Goal: Transaction & Acquisition: Purchase product/service

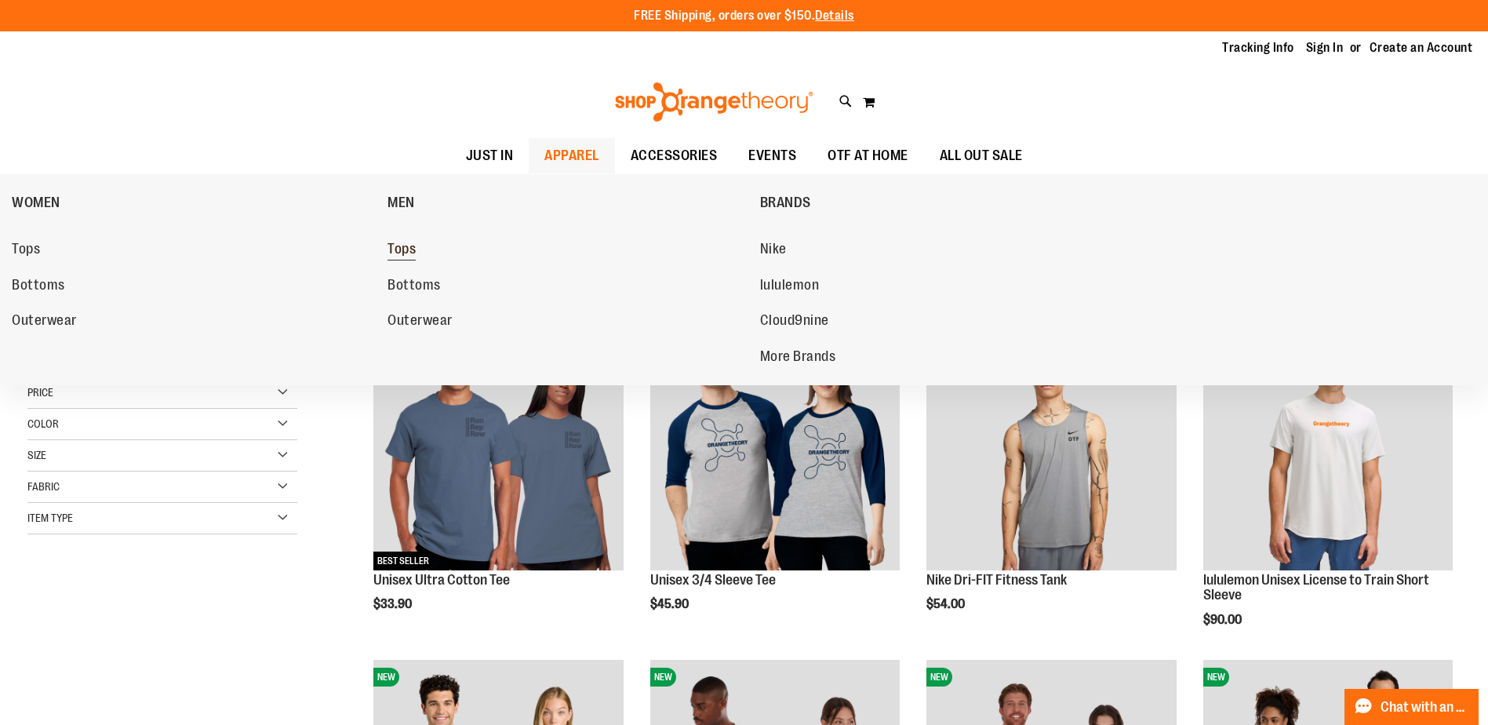
type input "**********"
click at [412, 255] on span "Tops" at bounding box center [401, 251] width 28 height 20
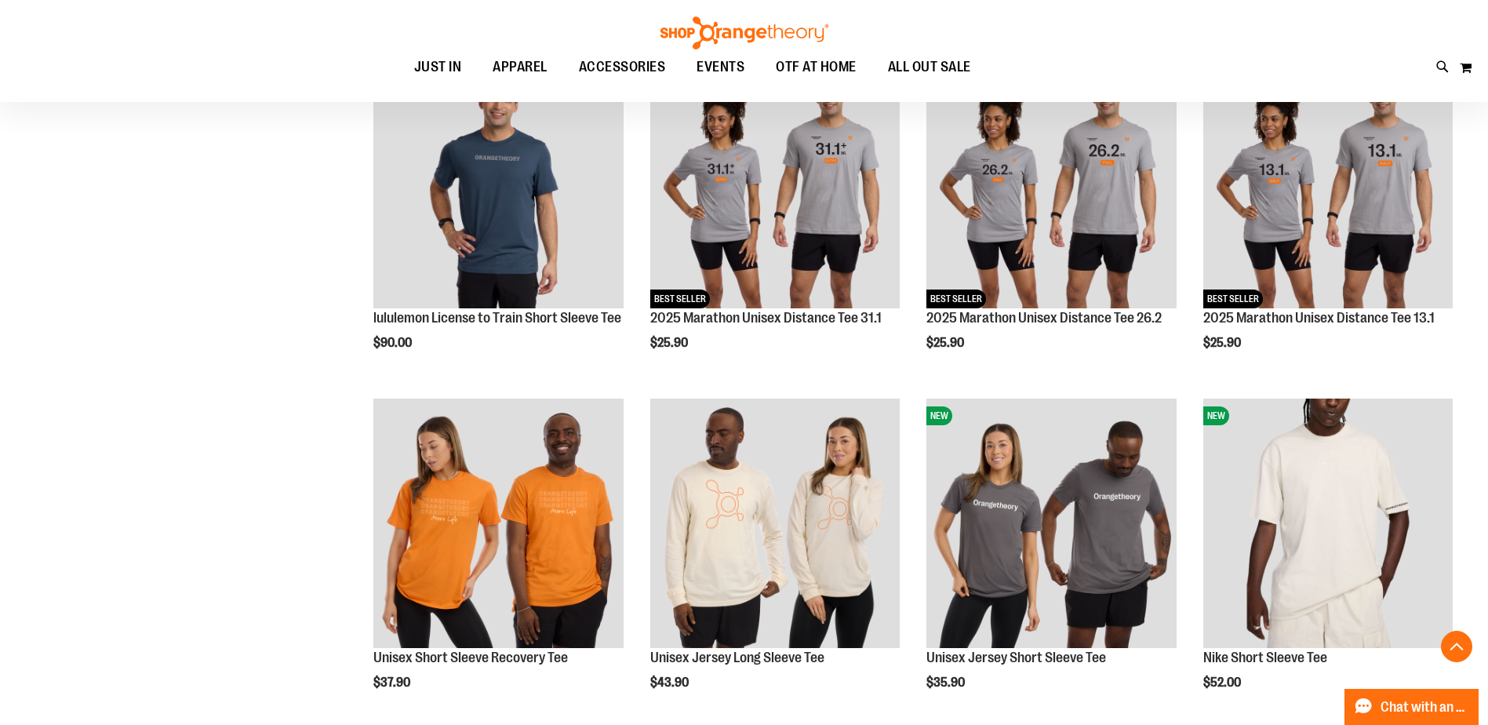
scroll to position [1026, 0]
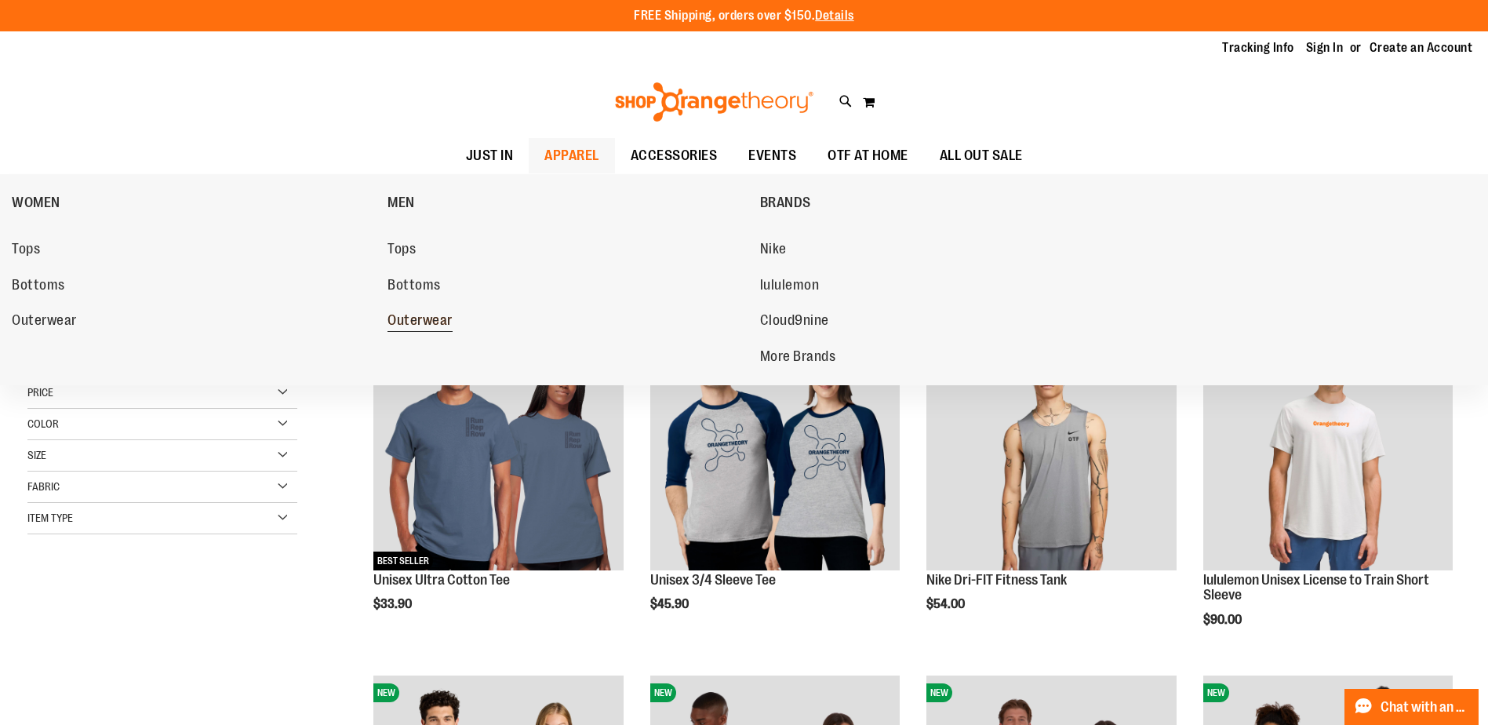
type input "**********"
click at [423, 313] on span "Outerwear" at bounding box center [419, 322] width 65 height 20
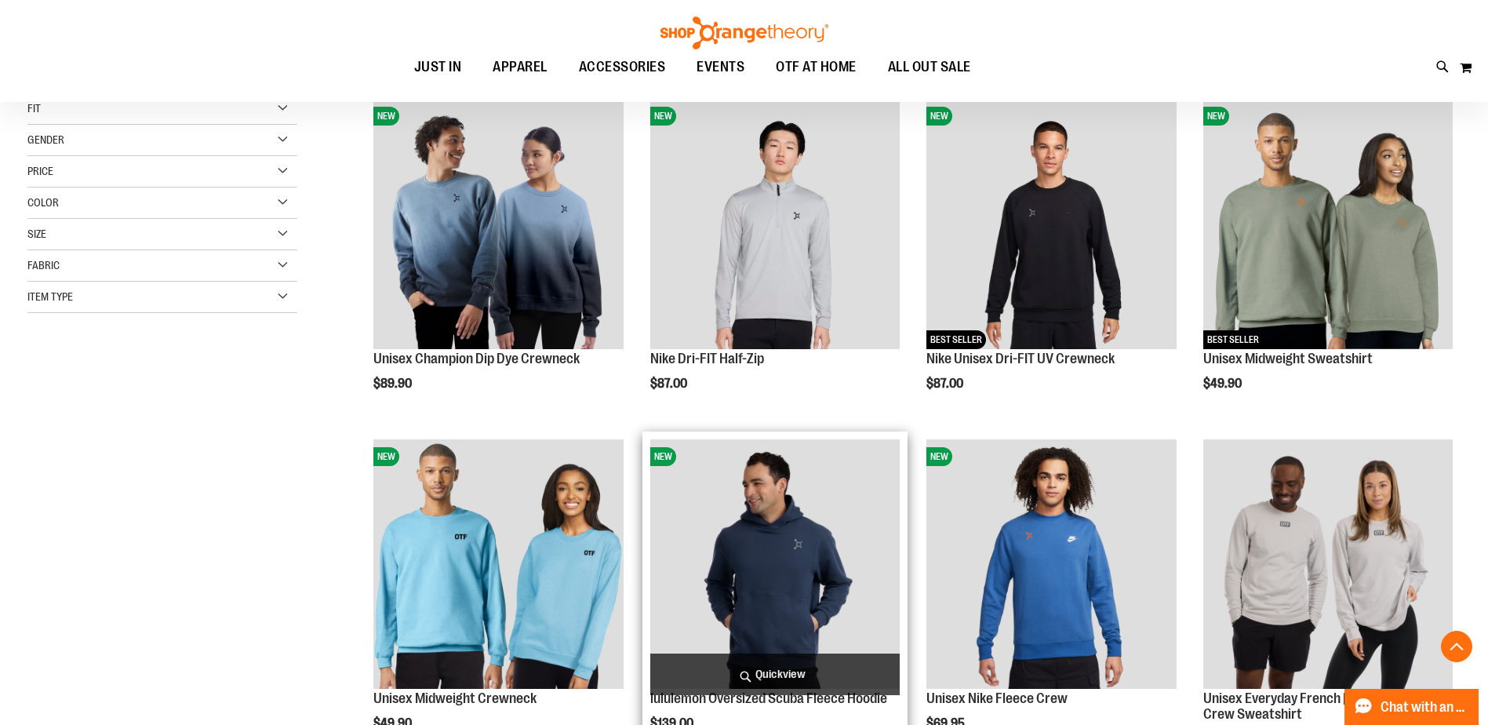
scroll to position [313, 0]
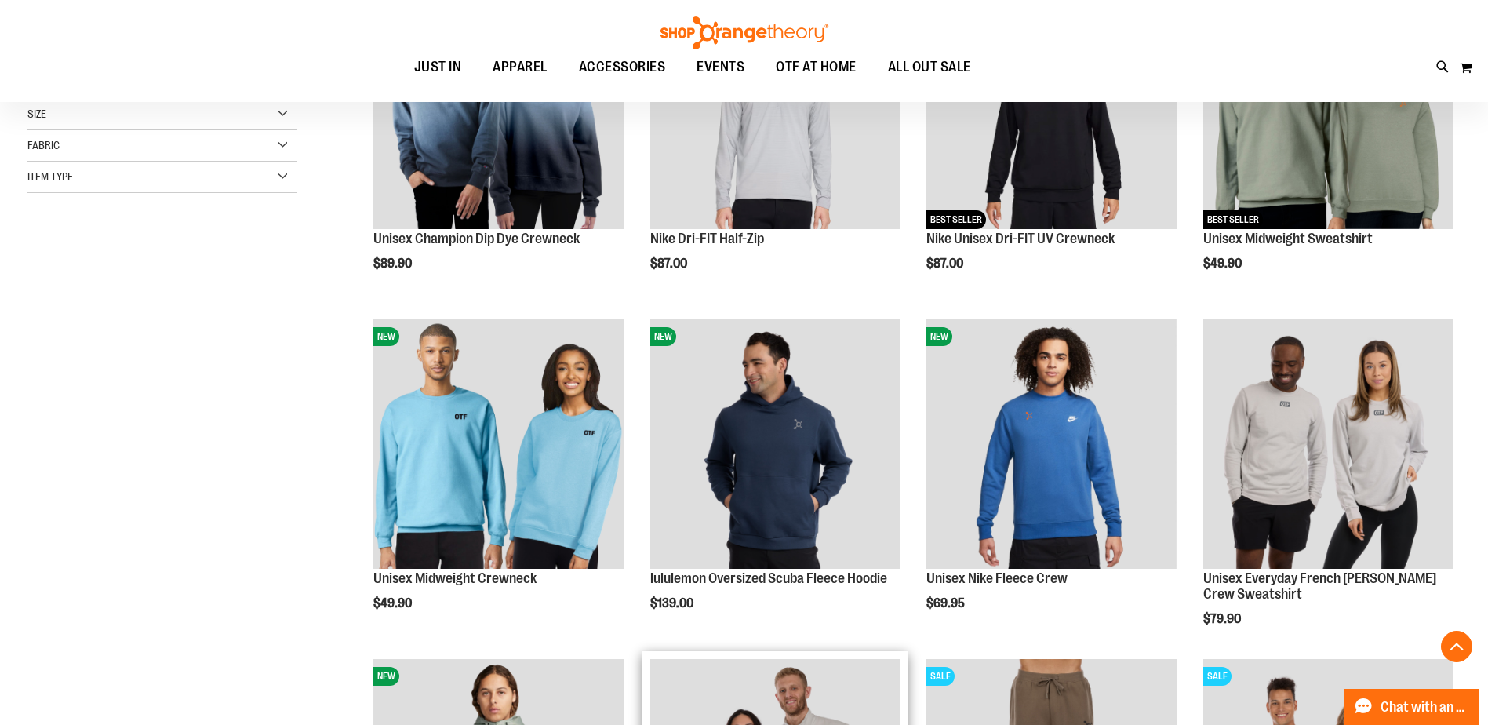
scroll to position [234, 0]
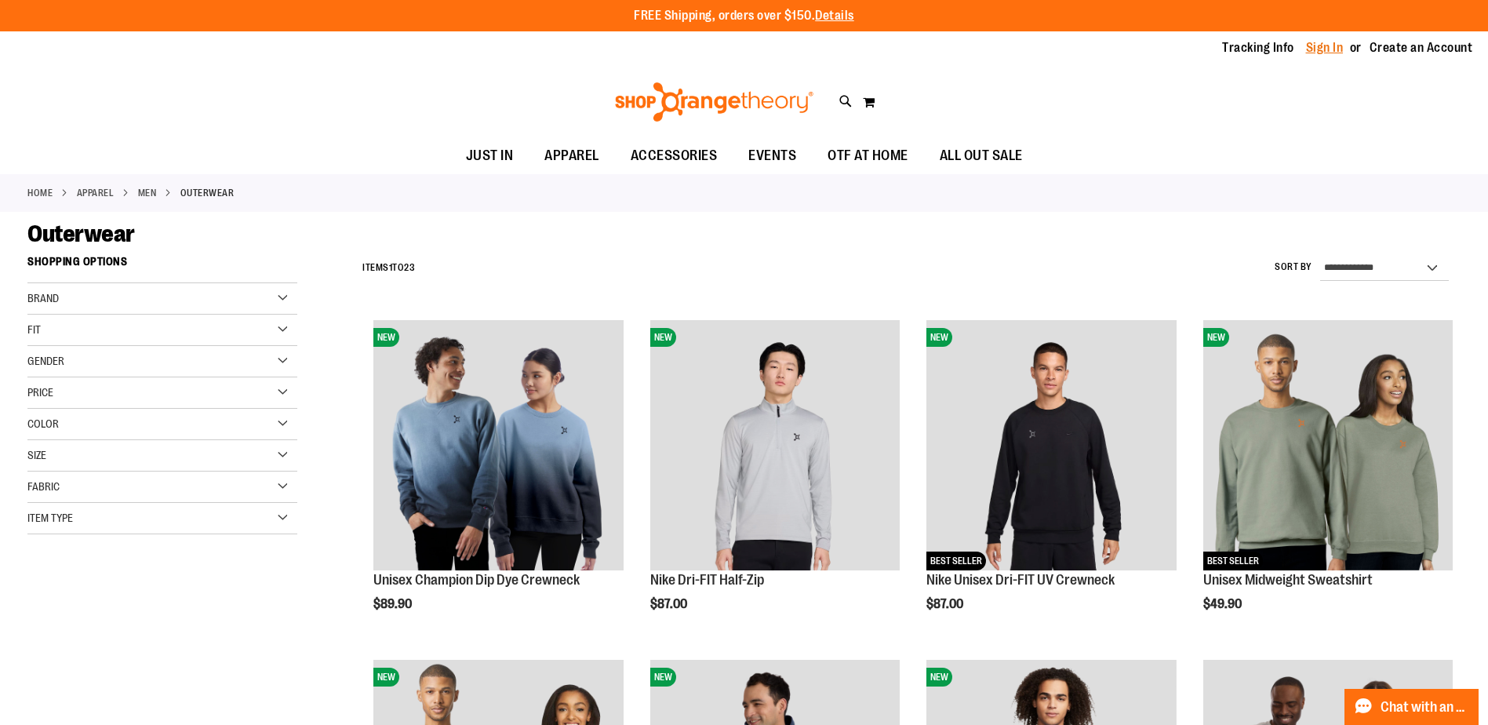
type input "**********"
click at [1310, 52] on link "Sign In" at bounding box center [1325, 47] width 38 height 17
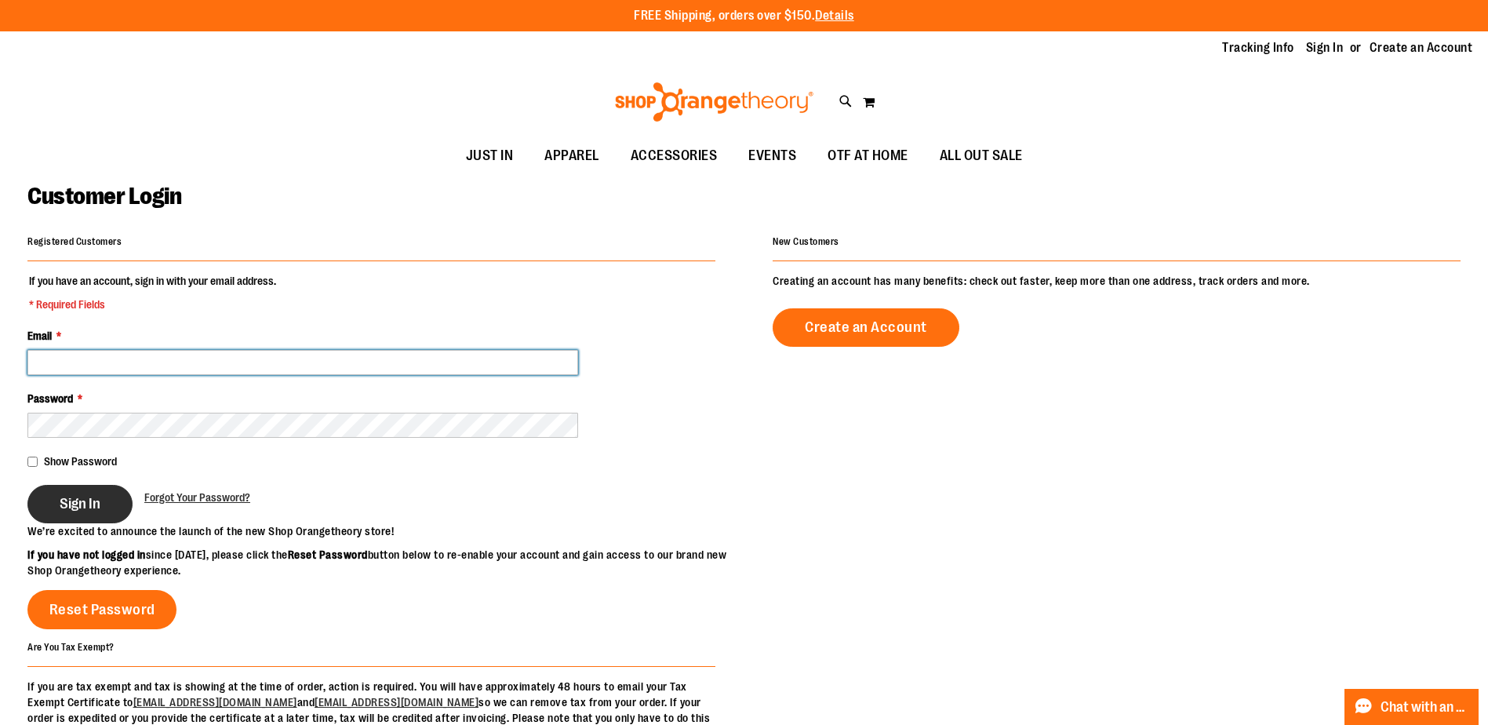
type input "**********"
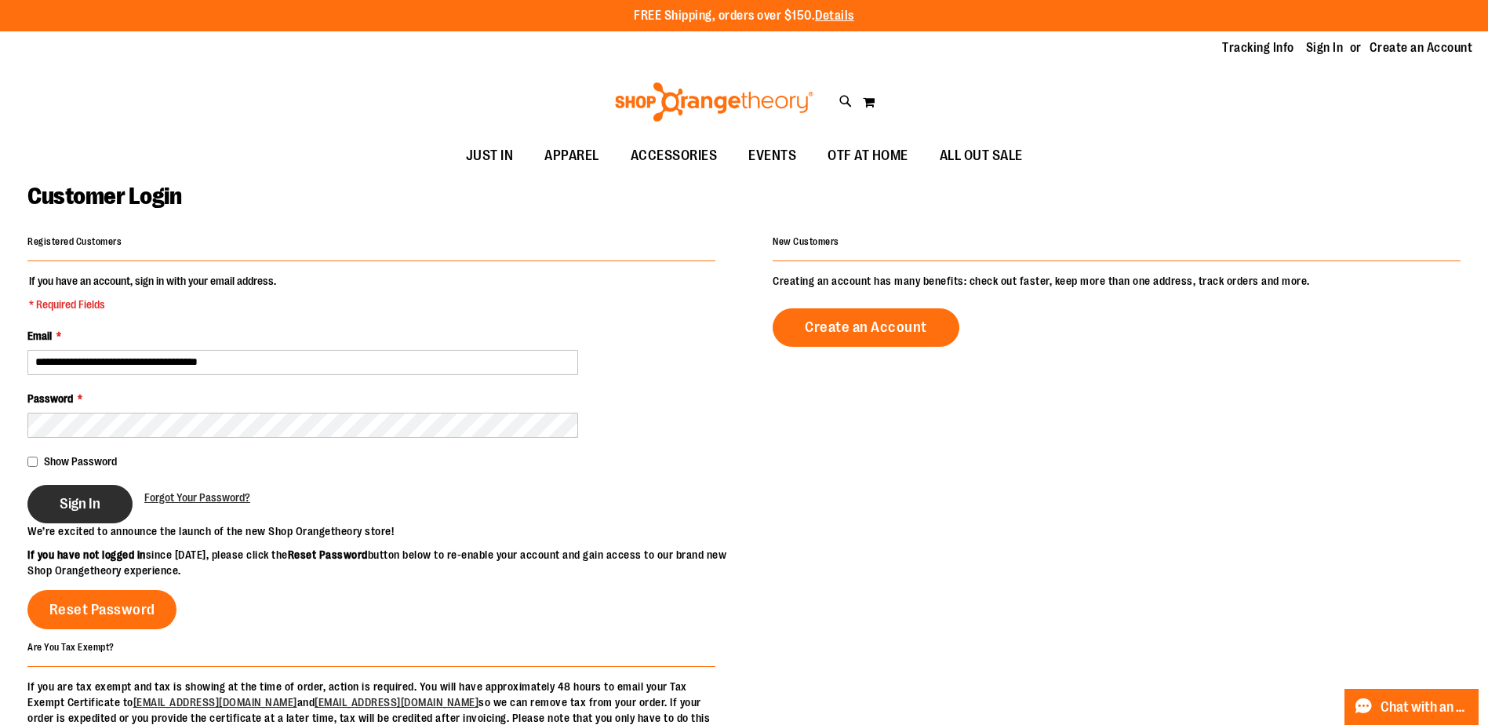
type input "**********"
click at [85, 507] on span "Sign In" at bounding box center [80, 503] width 41 height 17
click at [97, 499] on div "Sign In" at bounding box center [85, 504] width 117 height 38
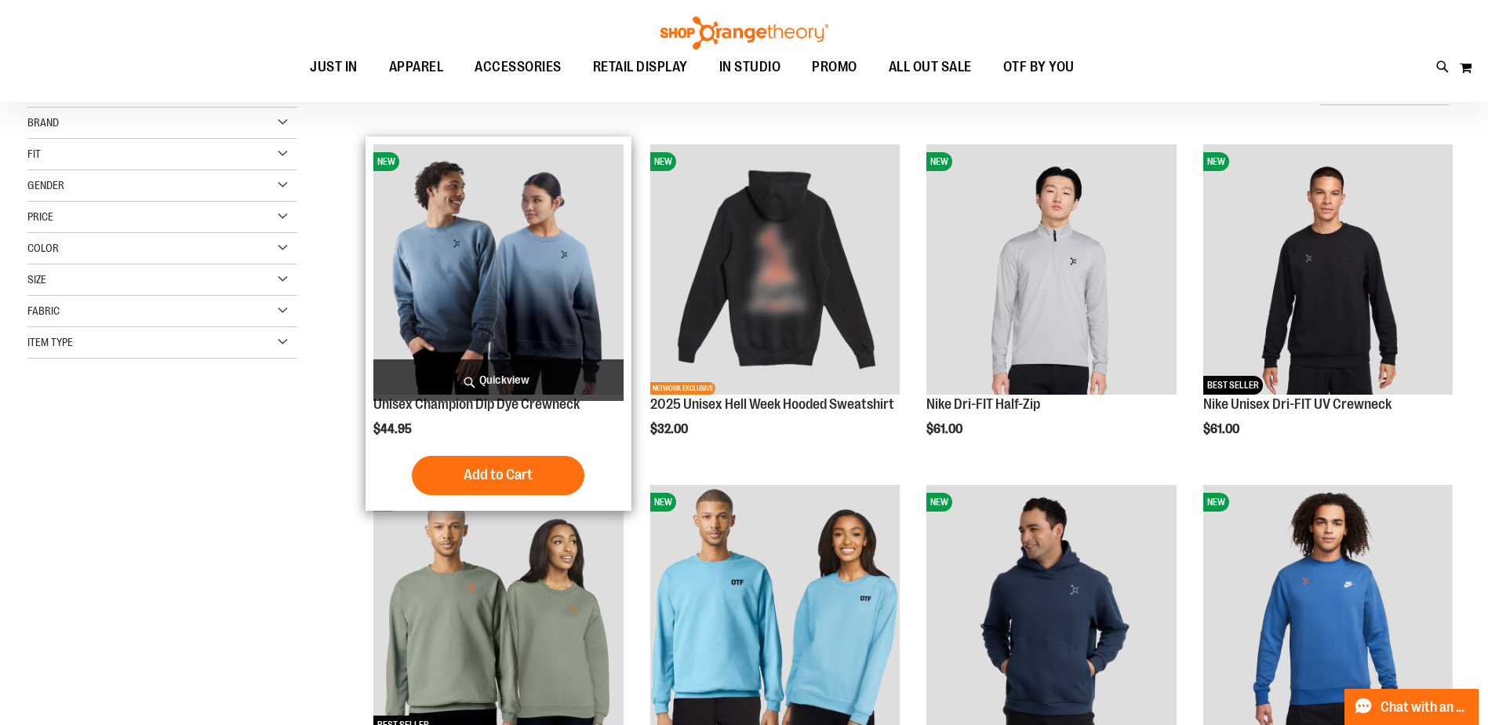
scroll to position [157, 0]
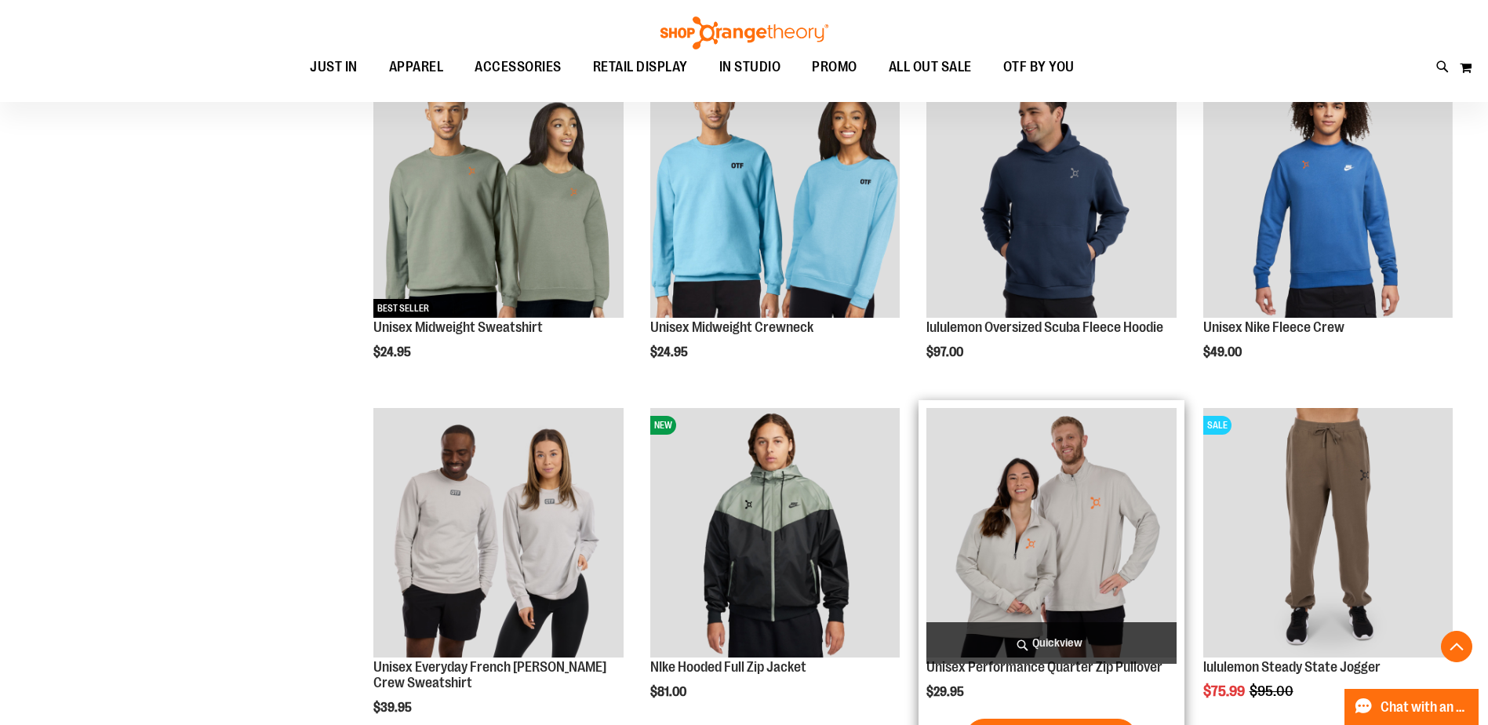
scroll to position [549, 0]
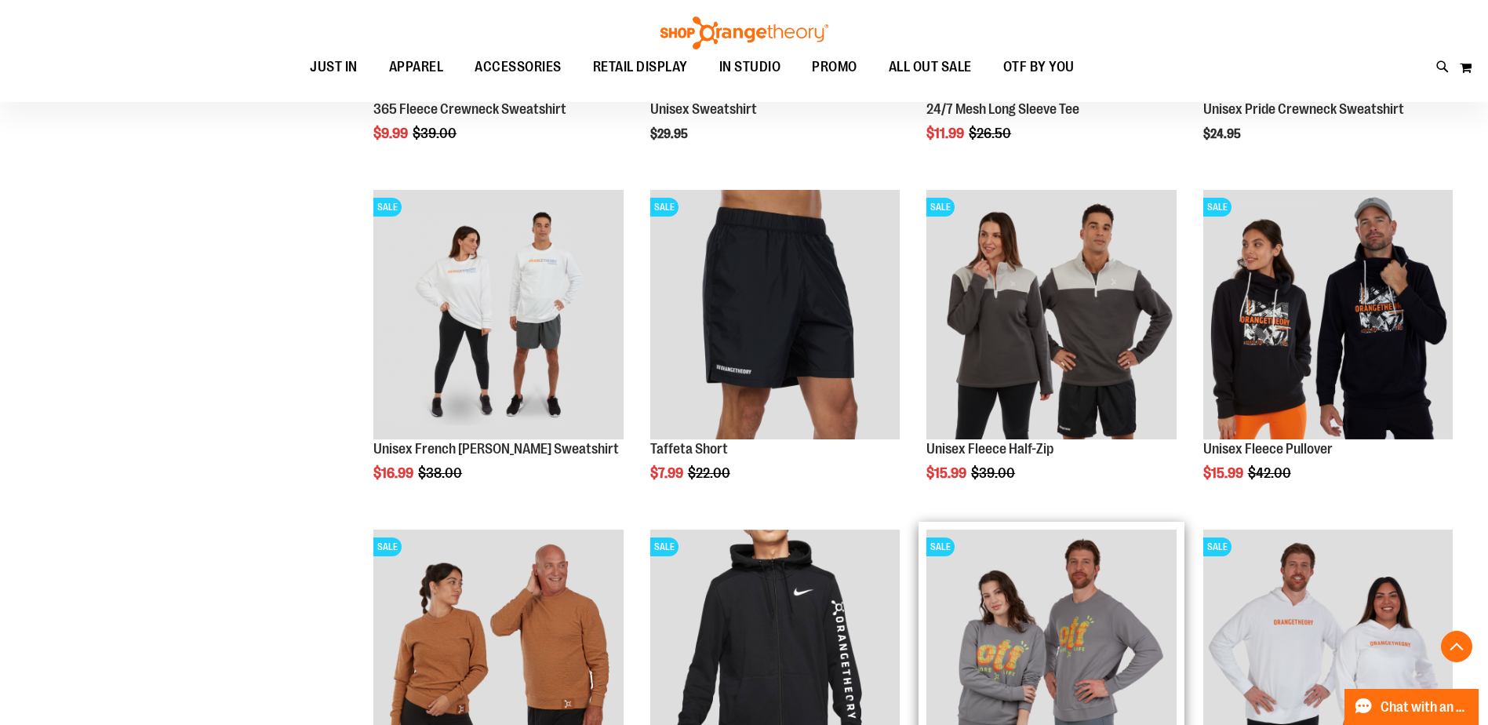
scroll to position [1490, 0]
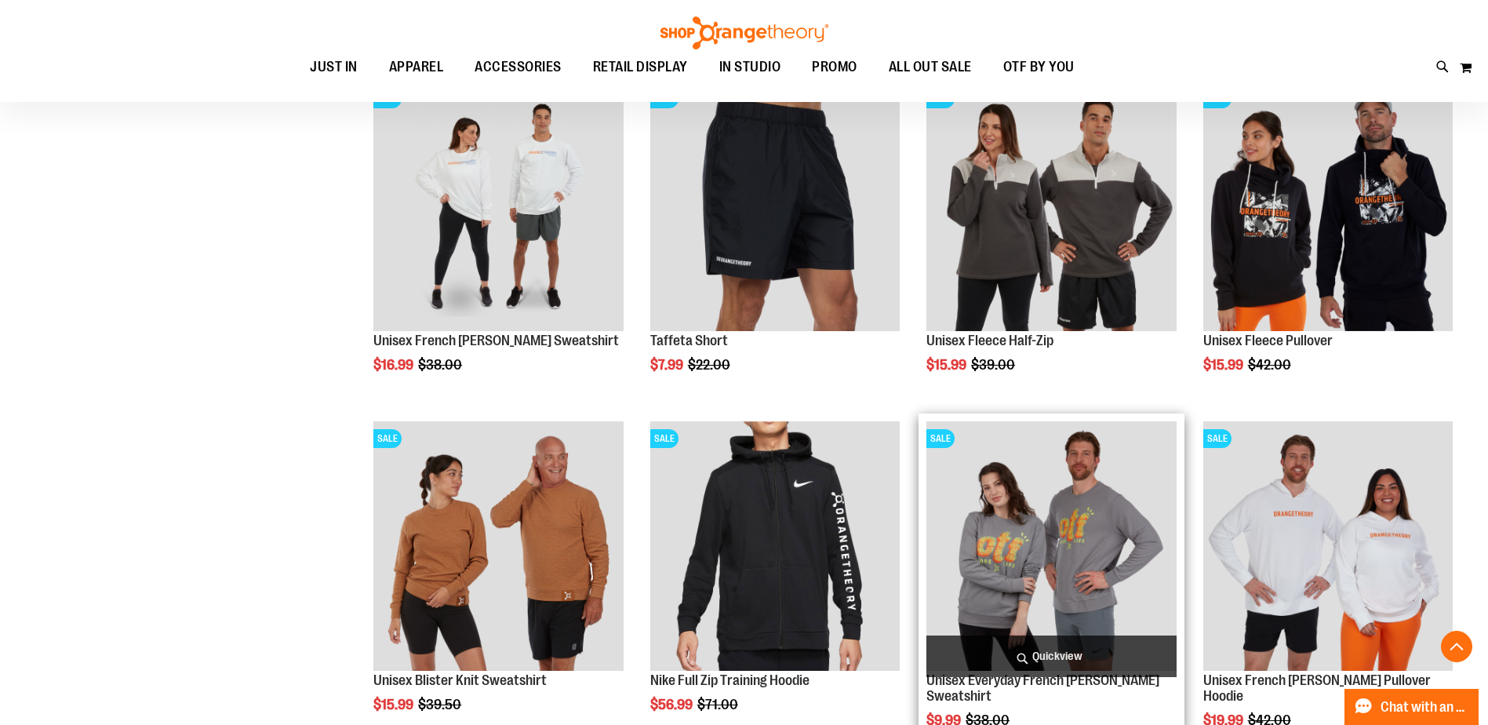
scroll to position [1568, 0]
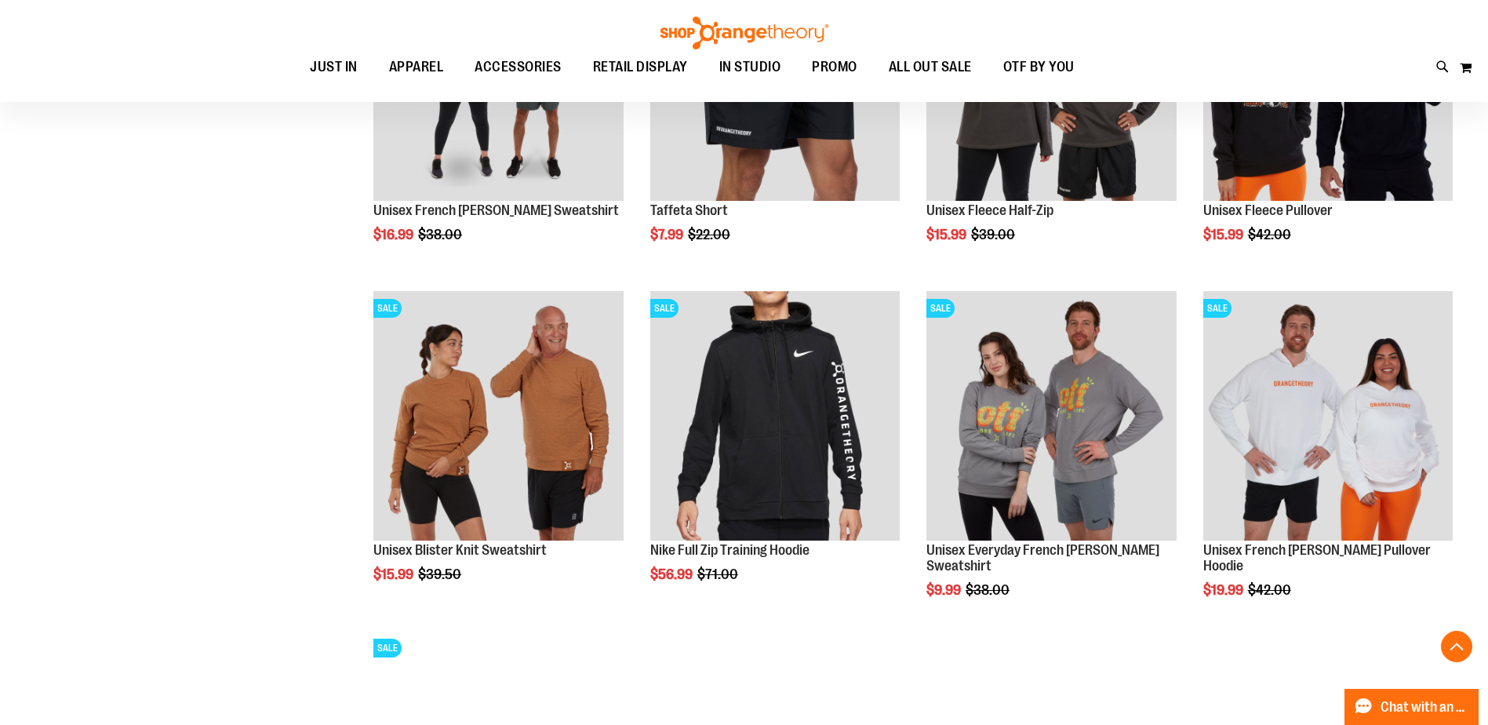
scroll to position [1725, 0]
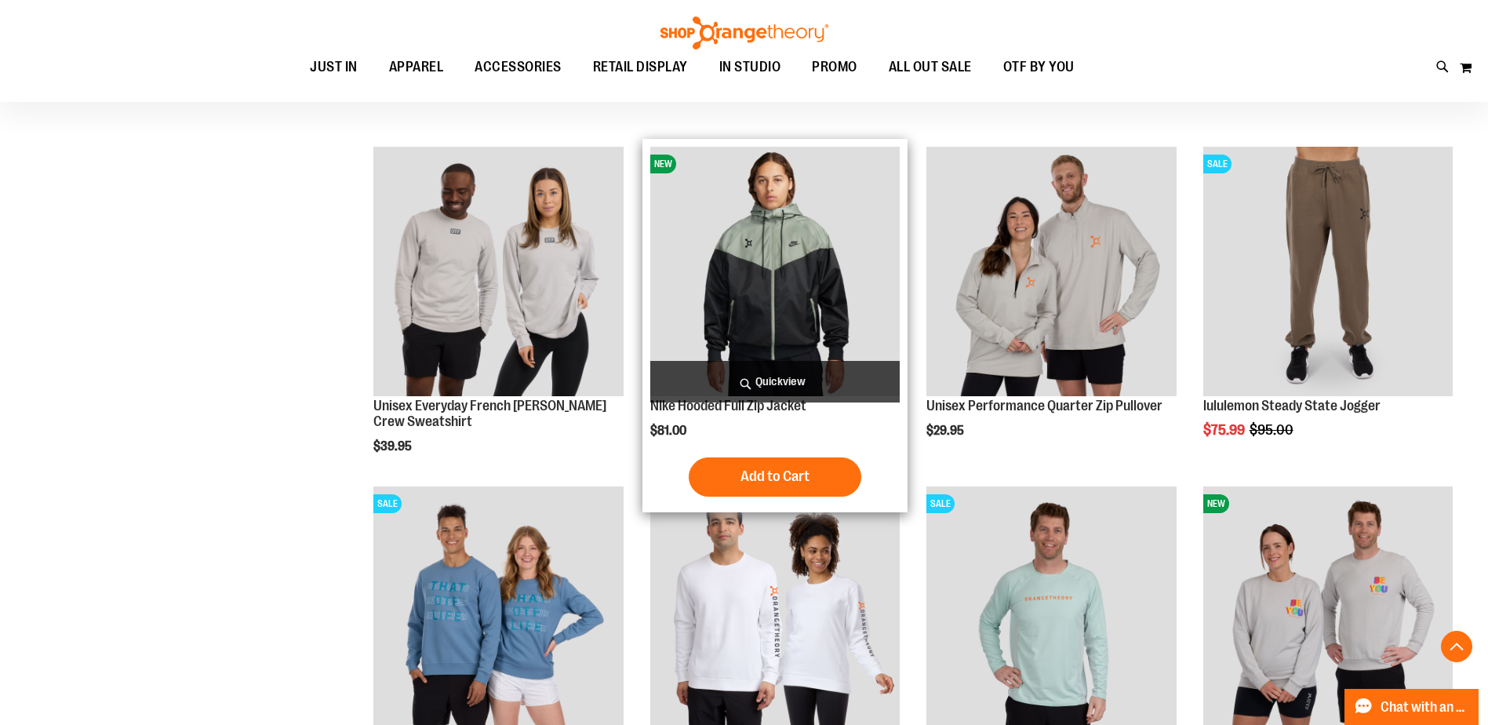
scroll to position [784, 0]
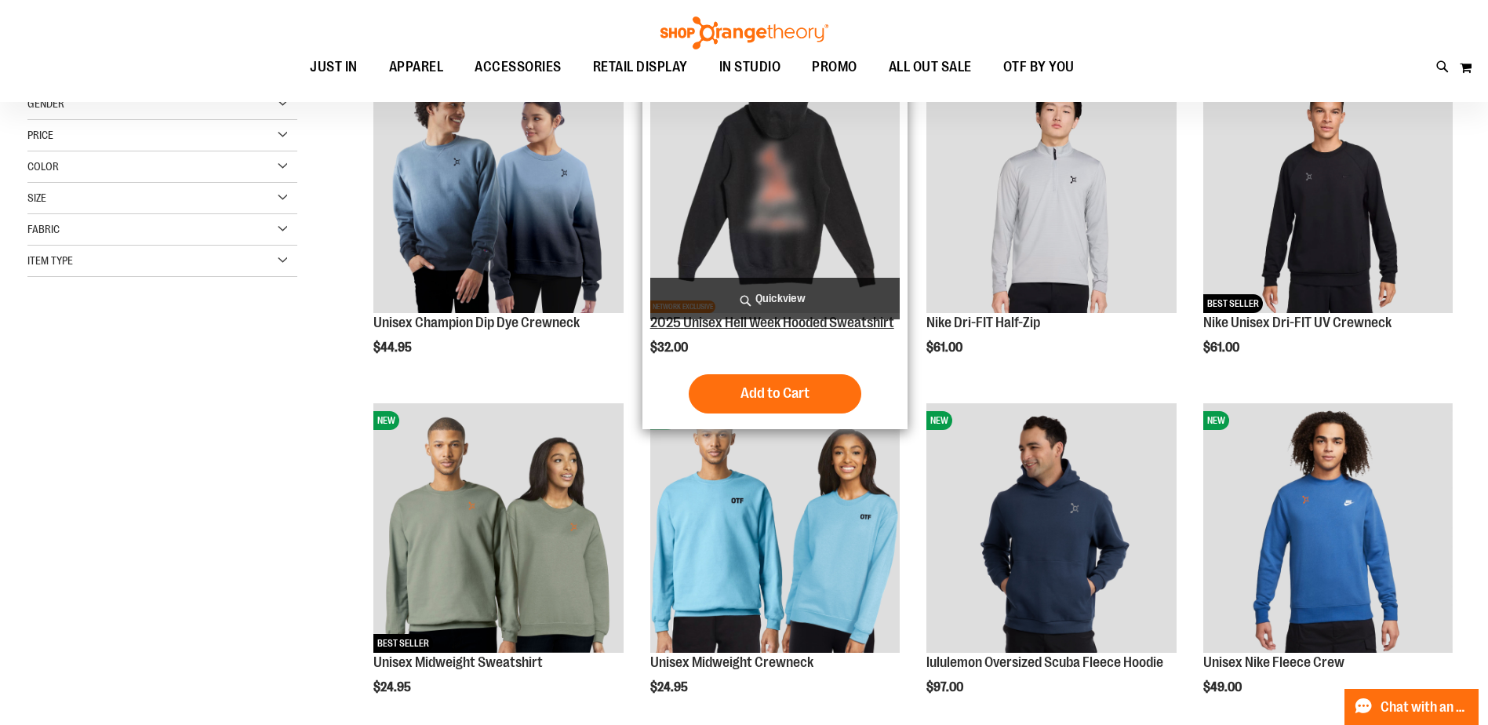
scroll to position [391, 0]
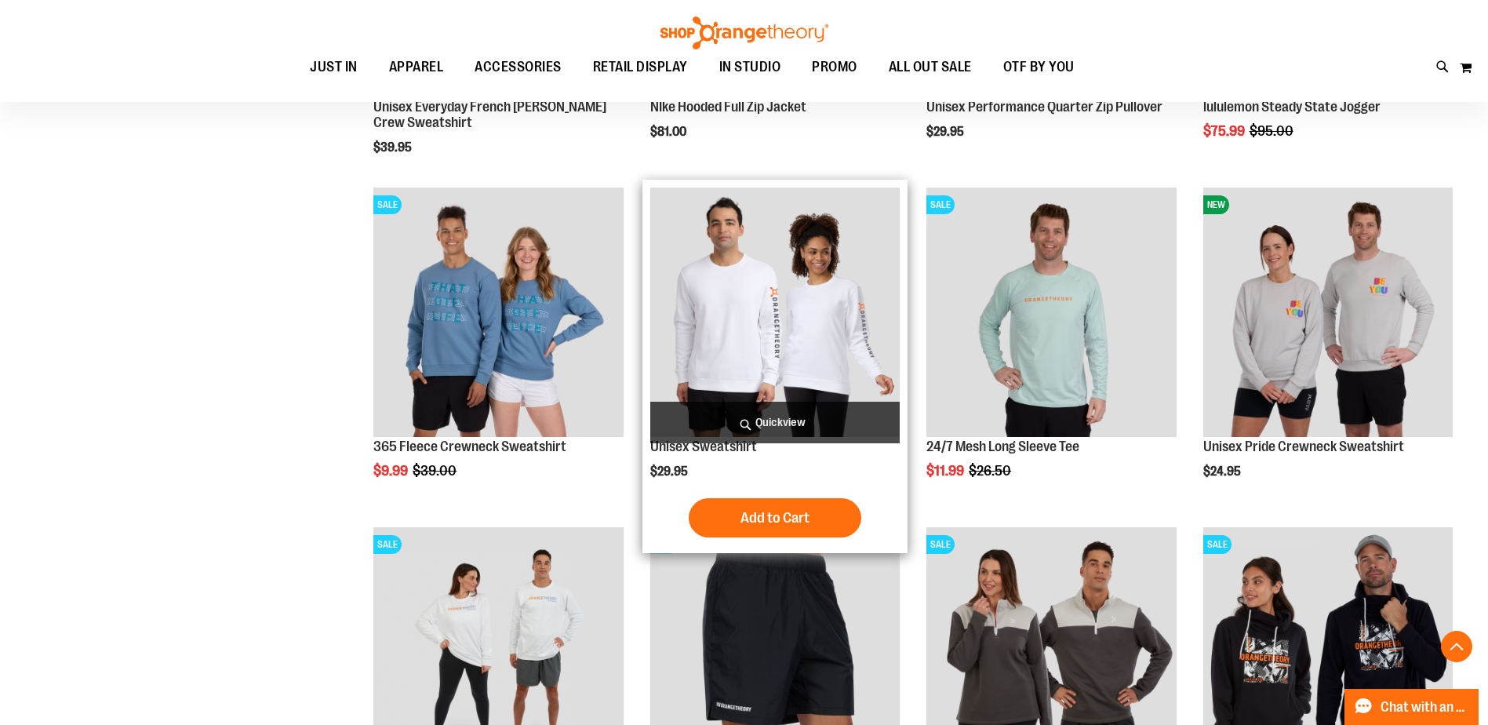
scroll to position [1176, 0]
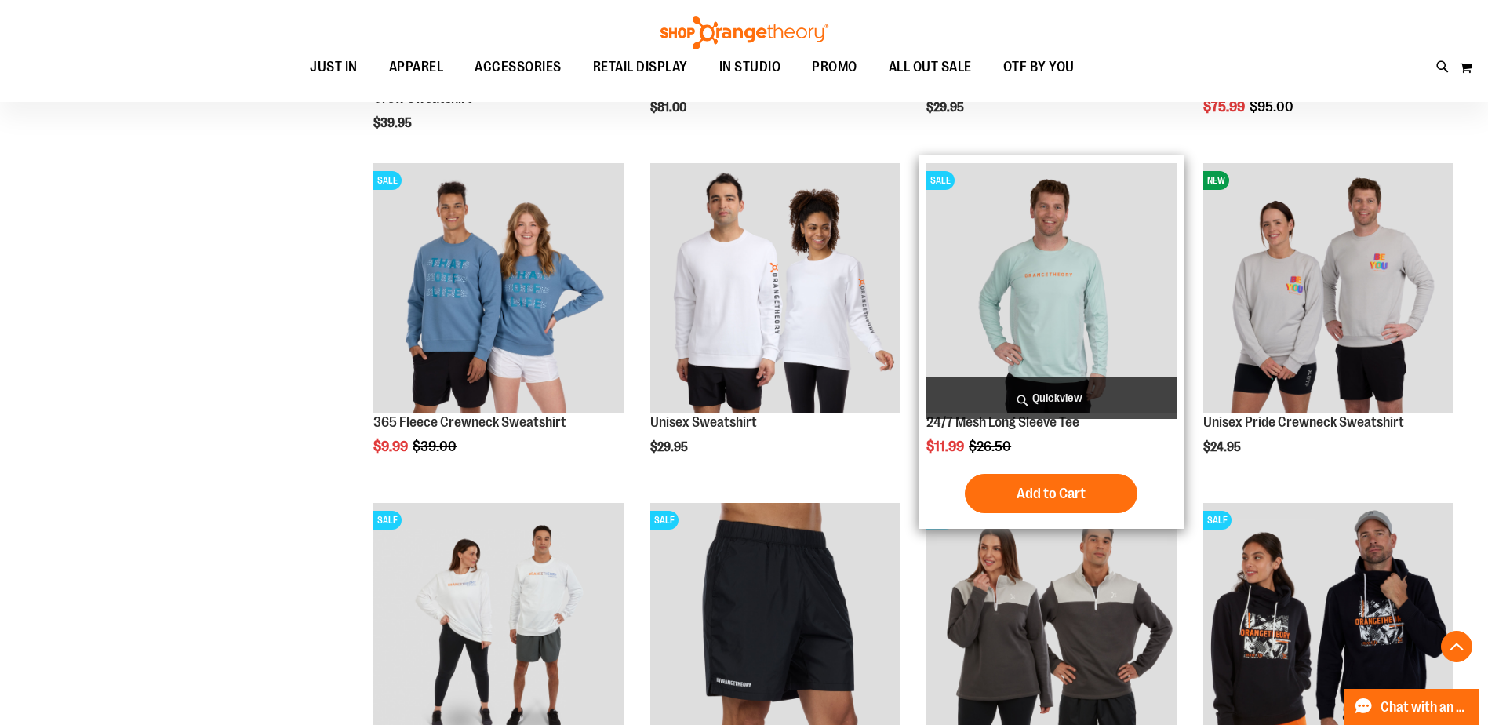
type input "**********"
click at [1007, 424] on link "24/7 Mesh Long Sleeve Tee" at bounding box center [1002, 422] width 153 height 16
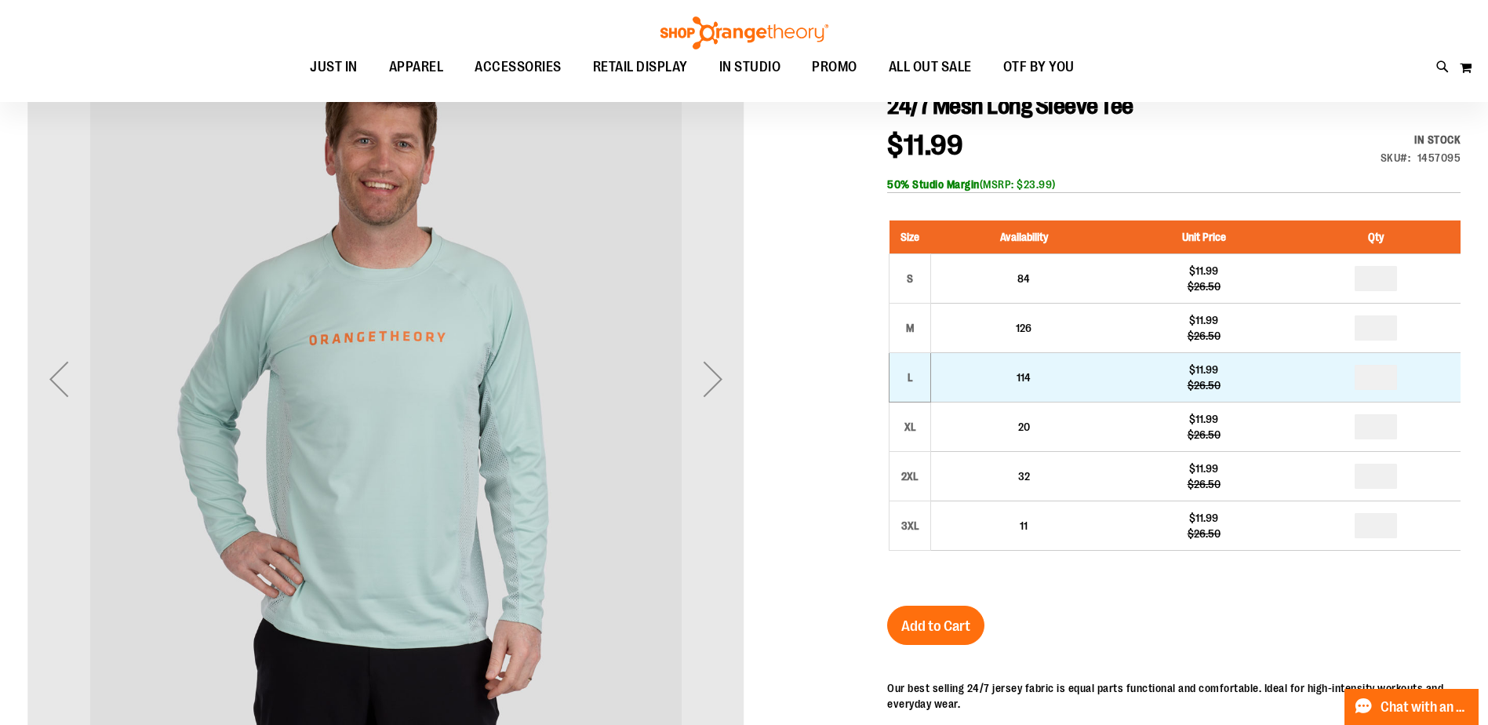
scroll to position [234, 0]
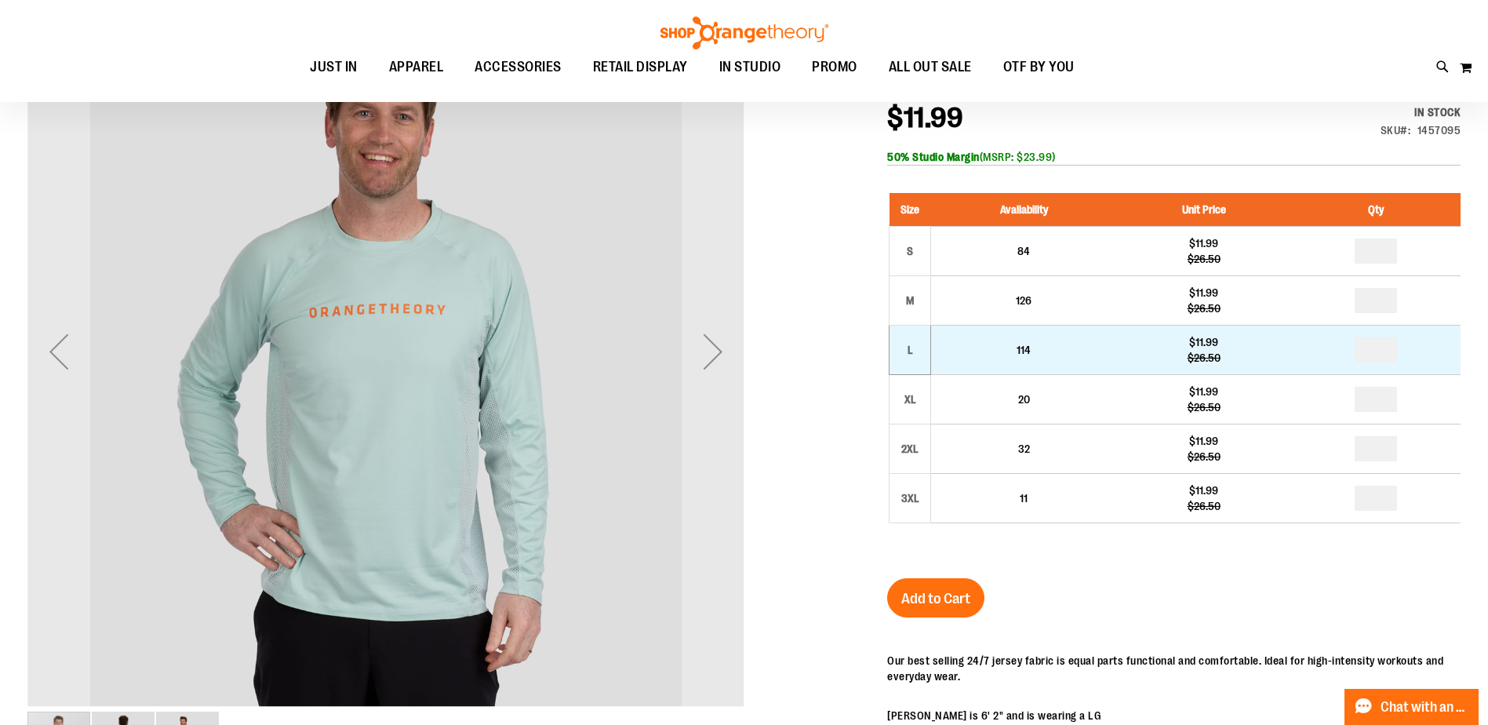
type input "**********"
click at [901, 339] on td "L" at bounding box center [910, 349] width 42 height 49
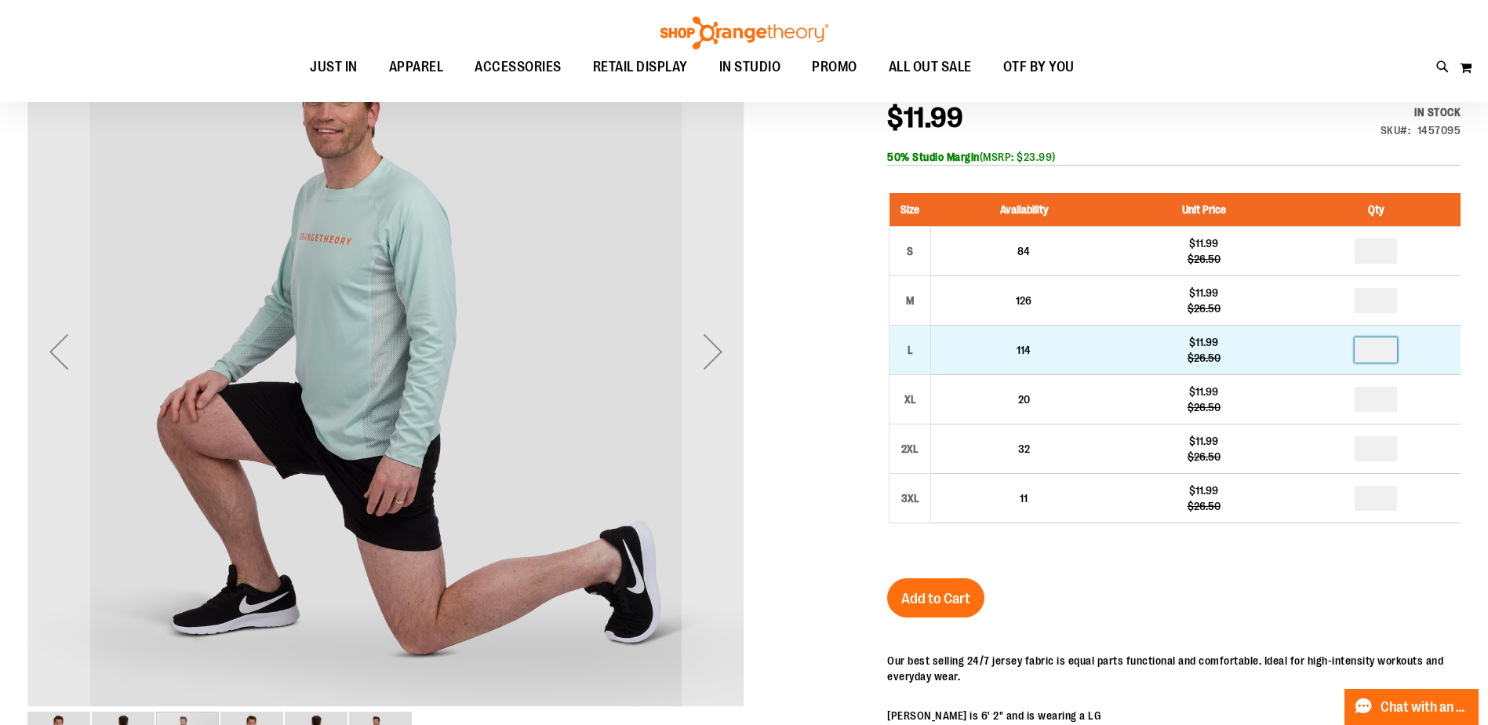
click at [1382, 350] on input "number" at bounding box center [1375, 349] width 42 height 25
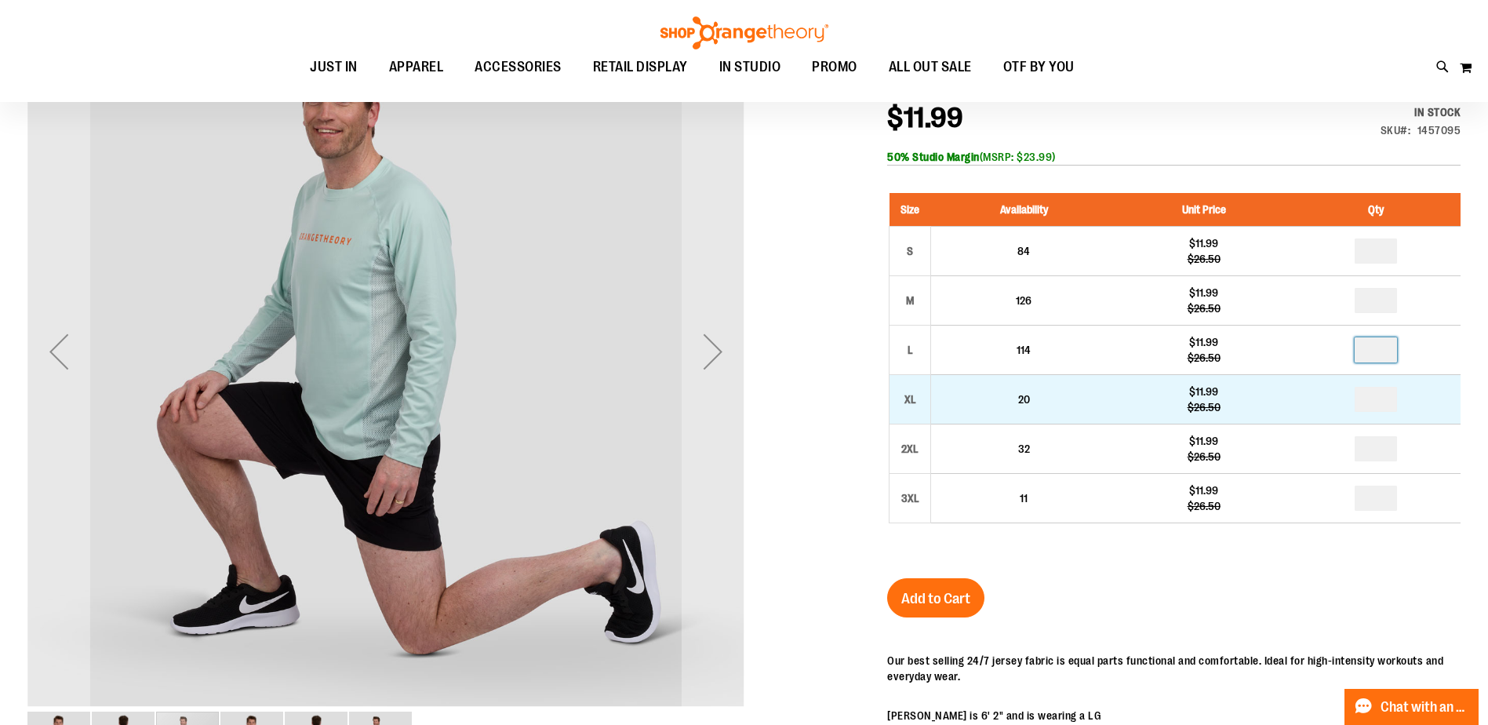
type input "*"
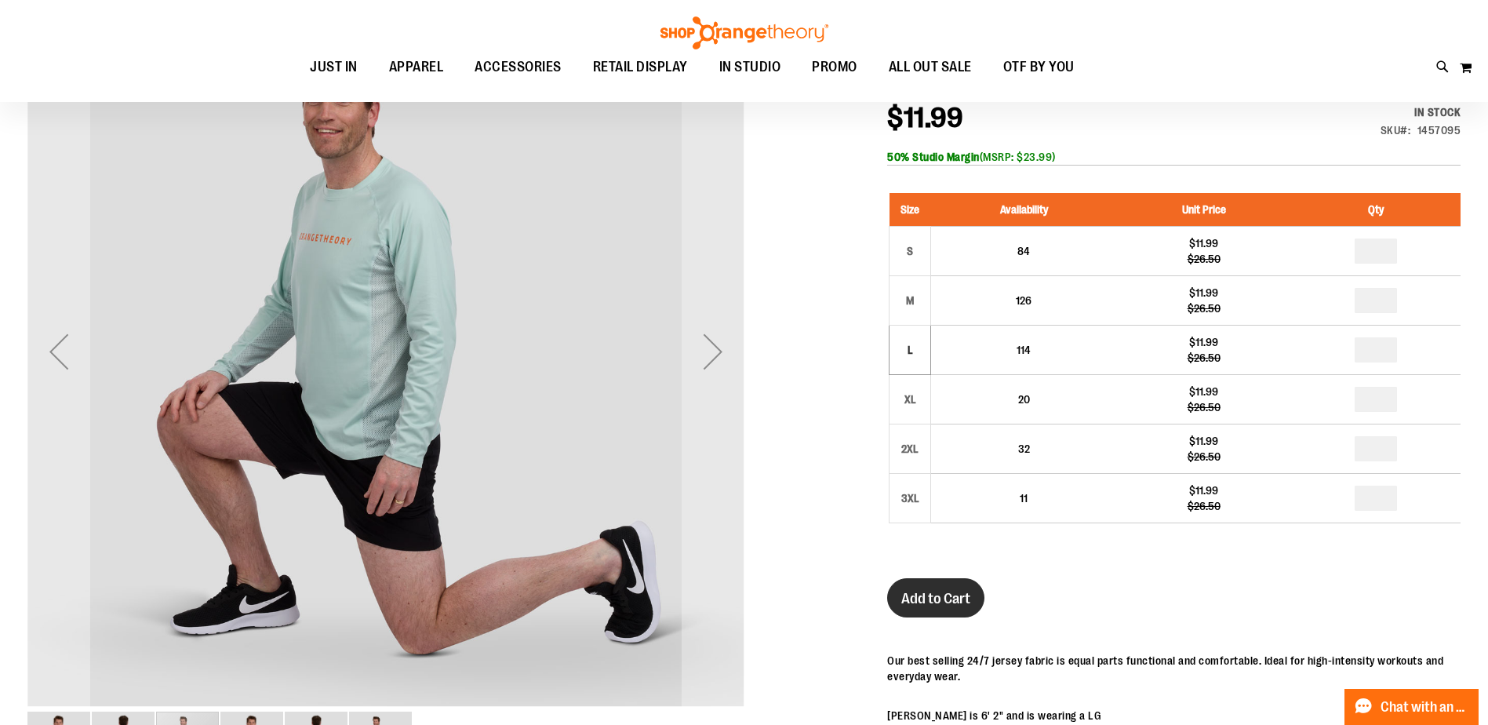
click at [965, 600] on span "Add to Cart" at bounding box center [935, 598] width 69 height 17
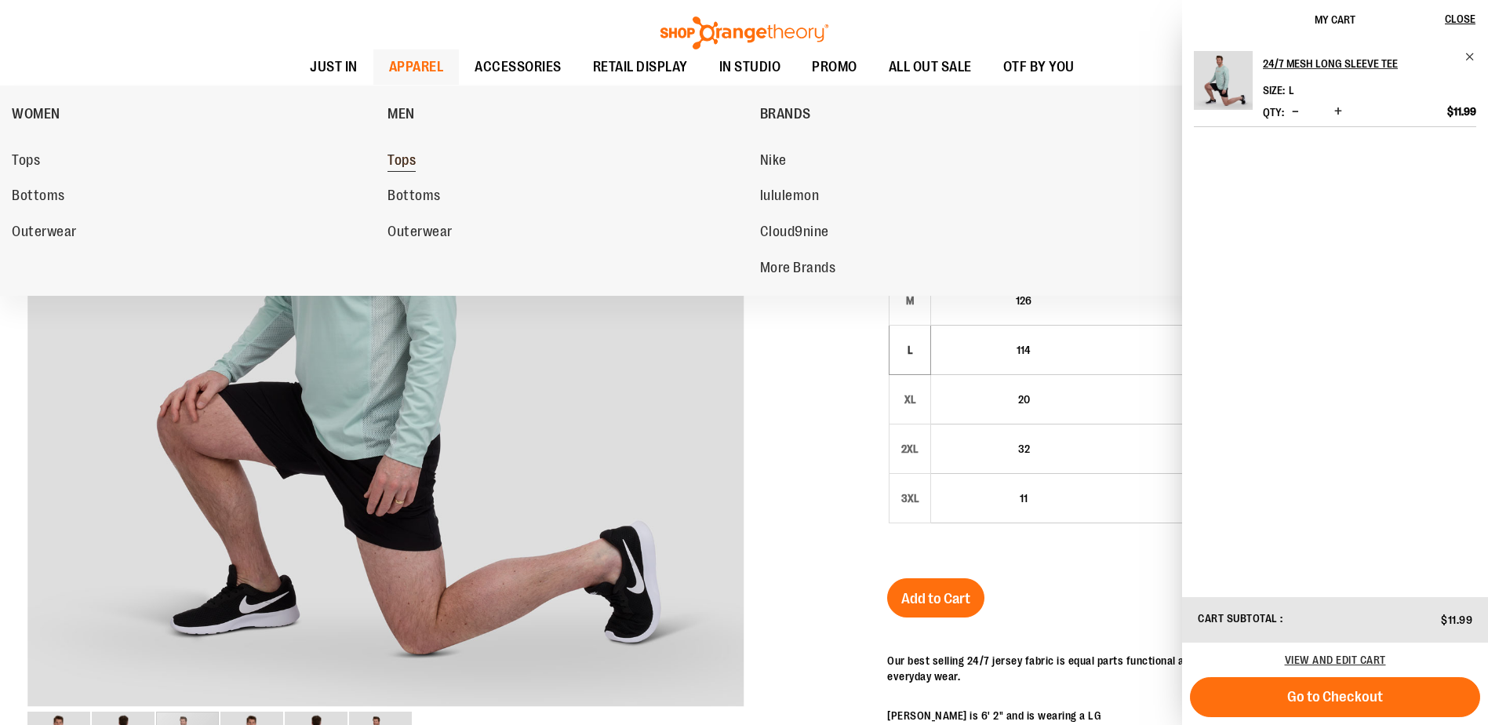
click at [397, 169] on span "Tops" at bounding box center [401, 162] width 28 height 20
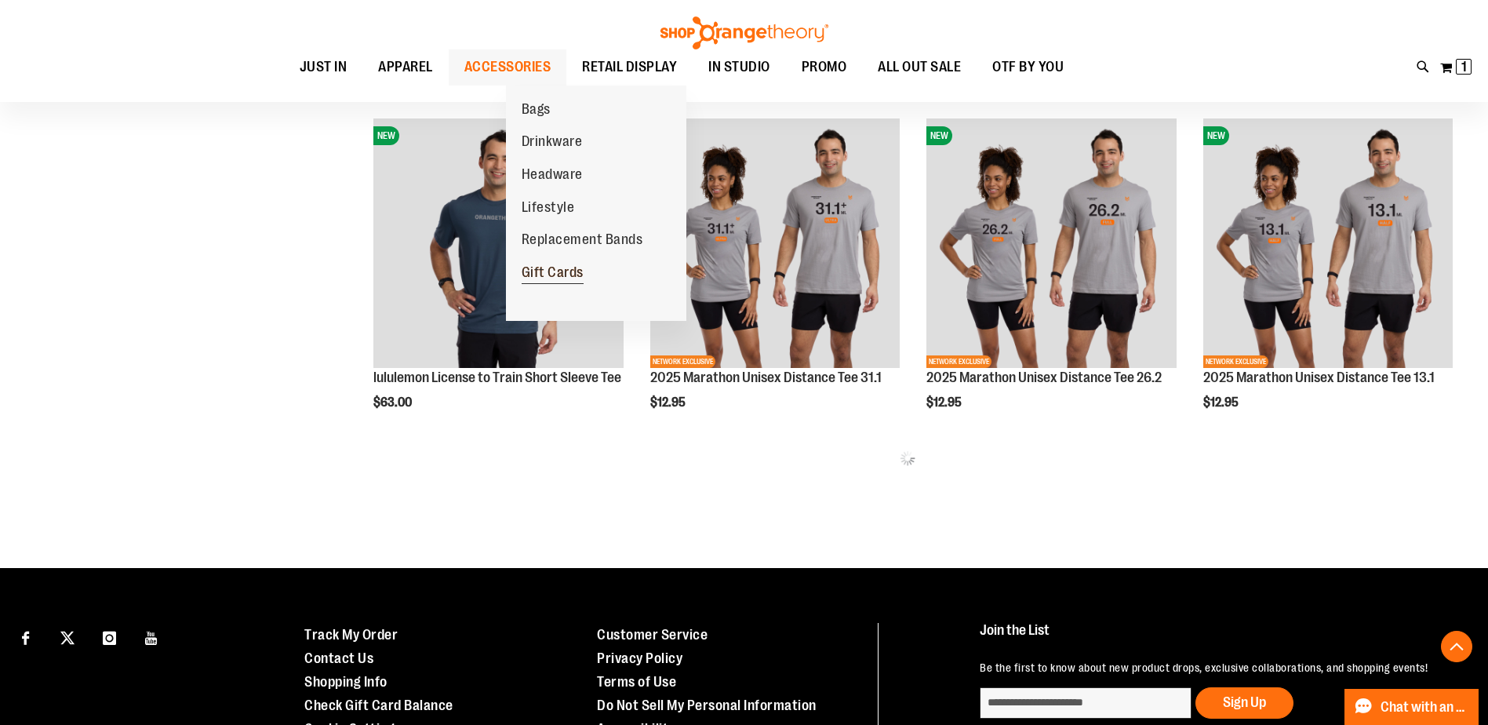
scroll to position [940, 0]
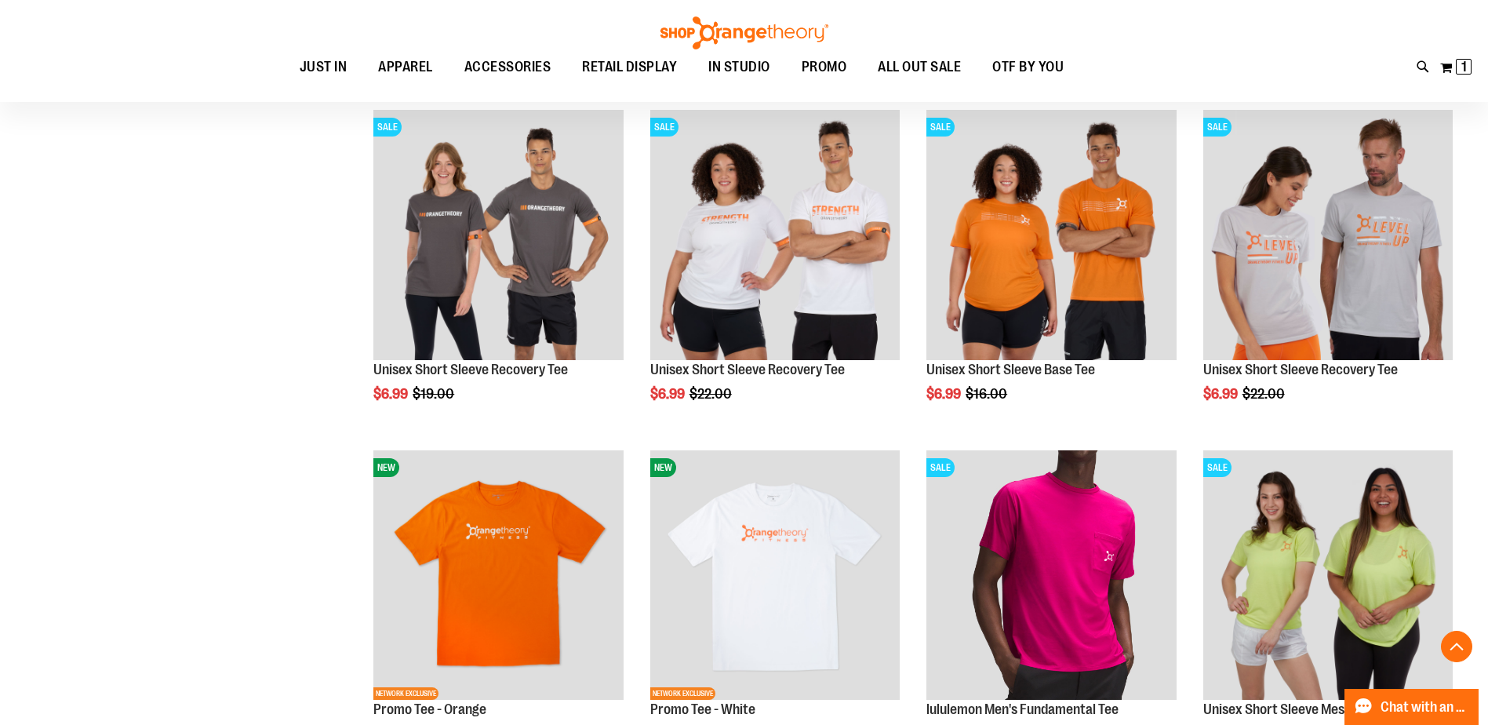
scroll to position [2901, 0]
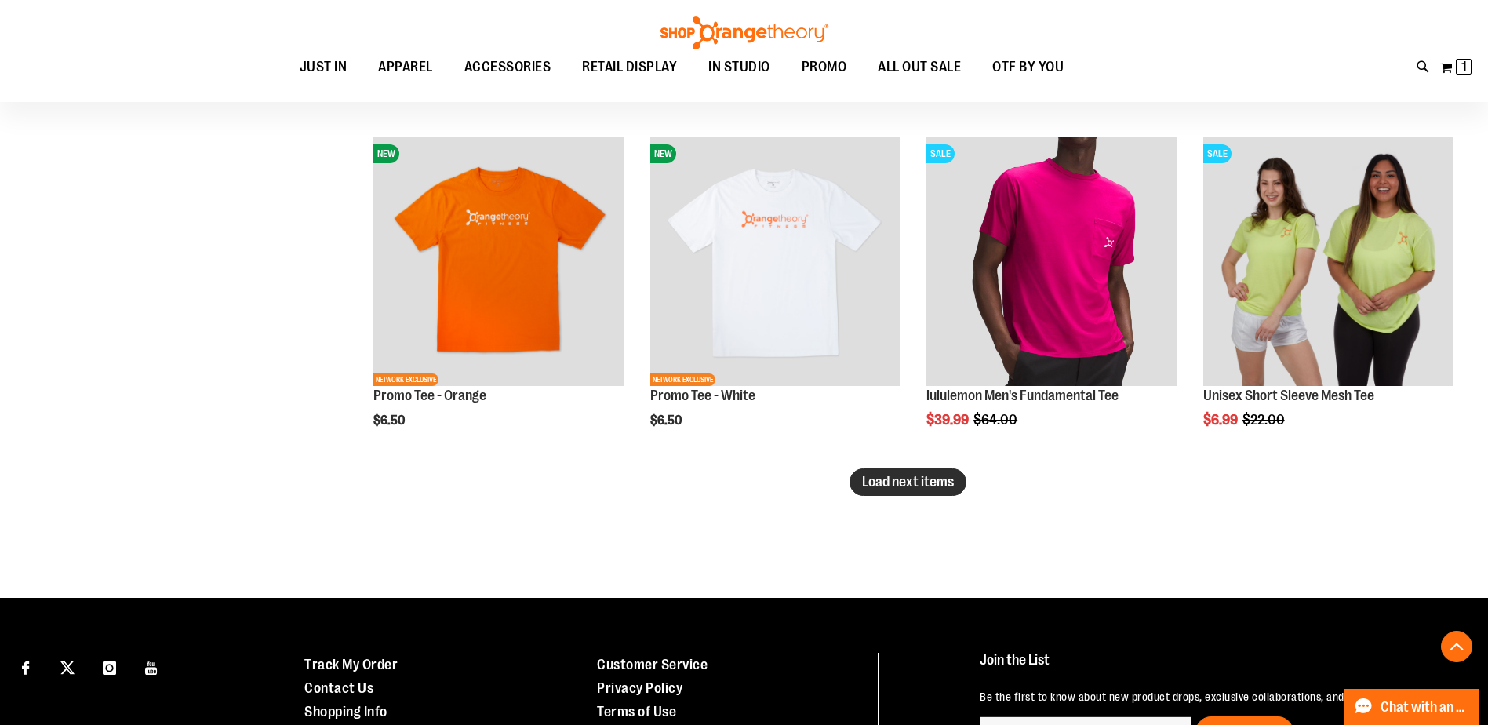
type input "**********"
click at [949, 471] on button "Load next items" at bounding box center [907, 481] width 117 height 27
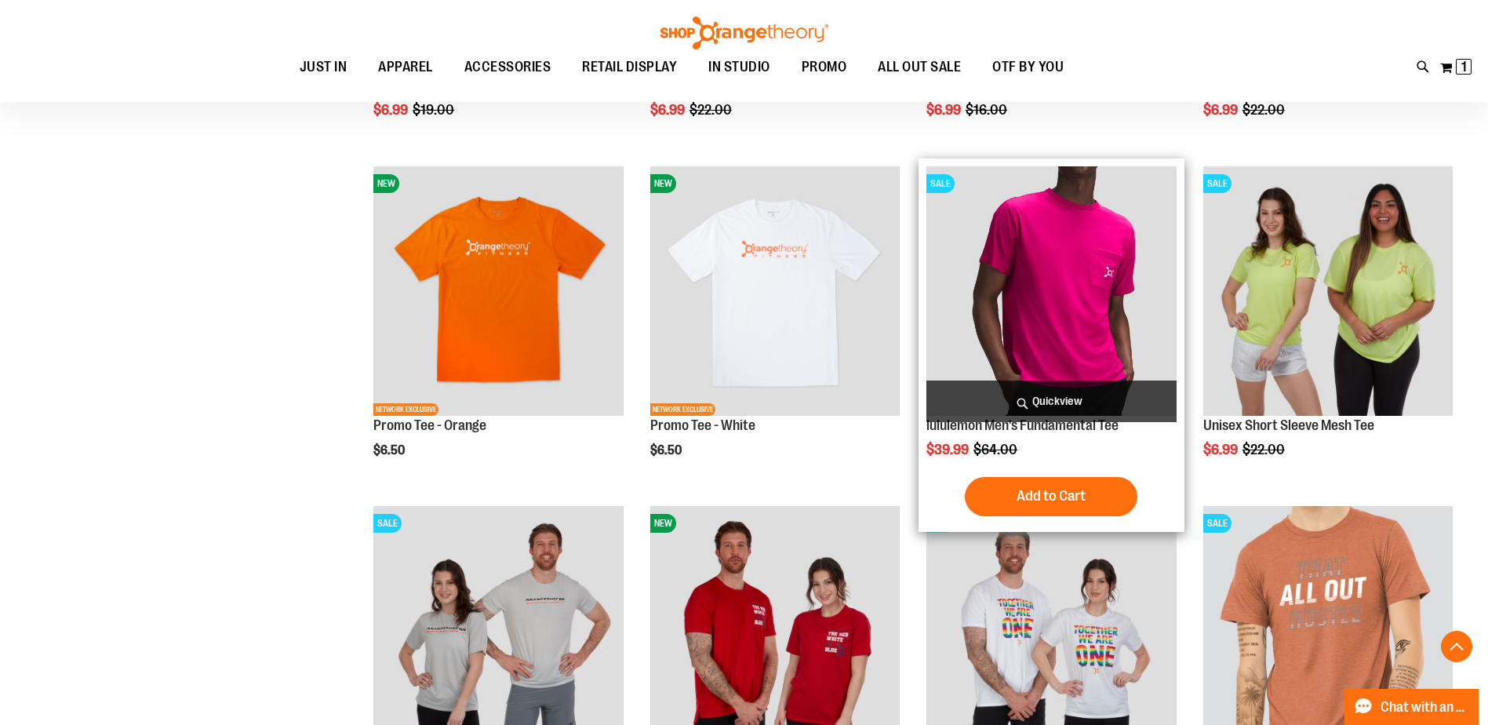
scroll to position [2979, 0]
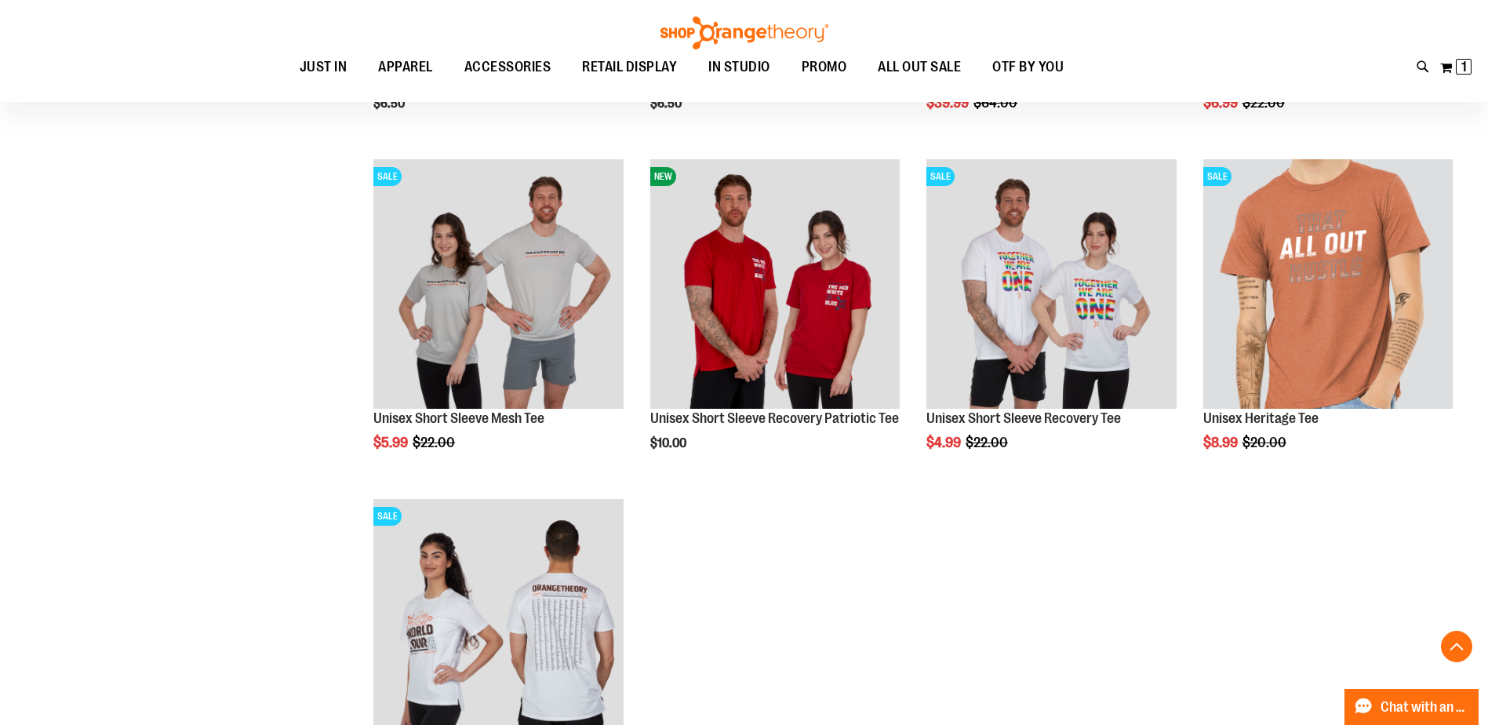
scroll to position [3215, 0]
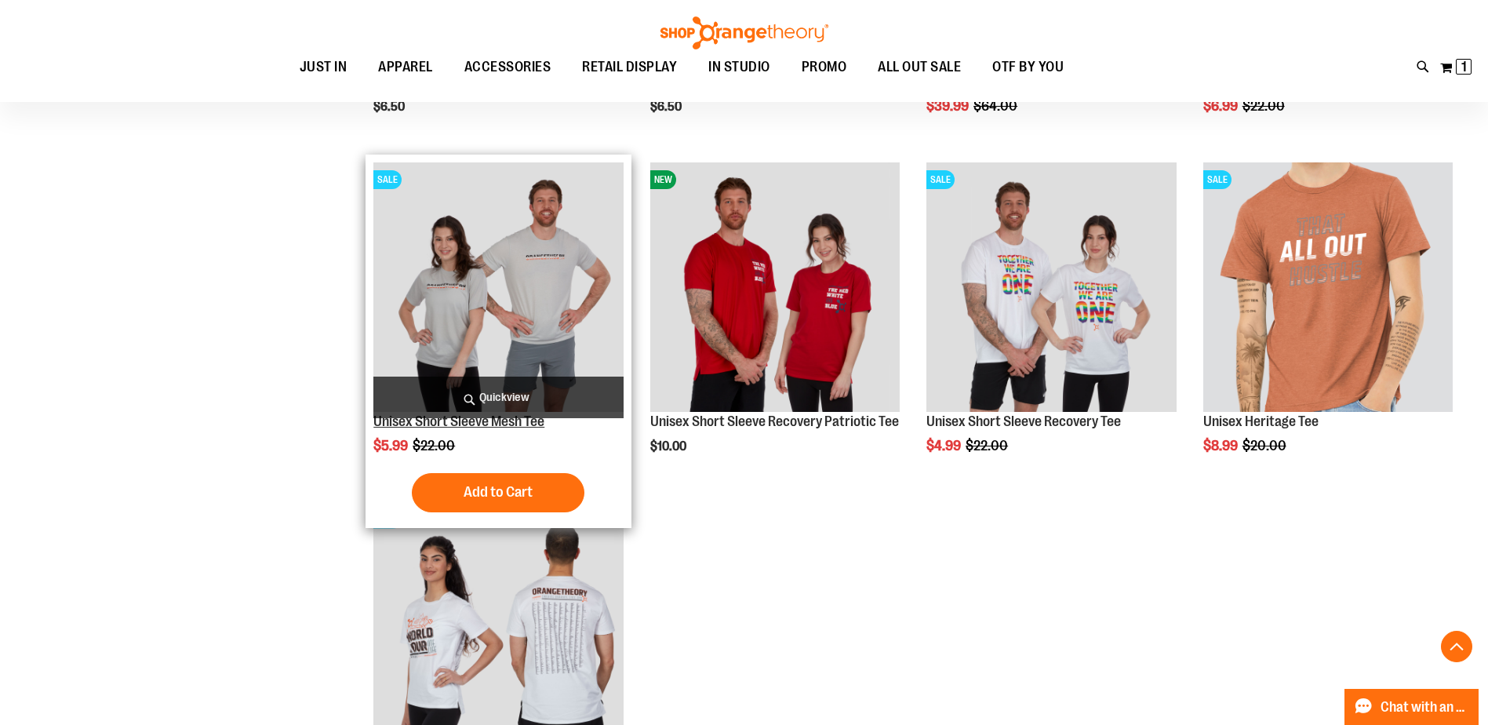
click at [518, 422] on link "Unisex Short Sleeve Mesh Tee" at bounding box center [458, 421] width 171 height 16
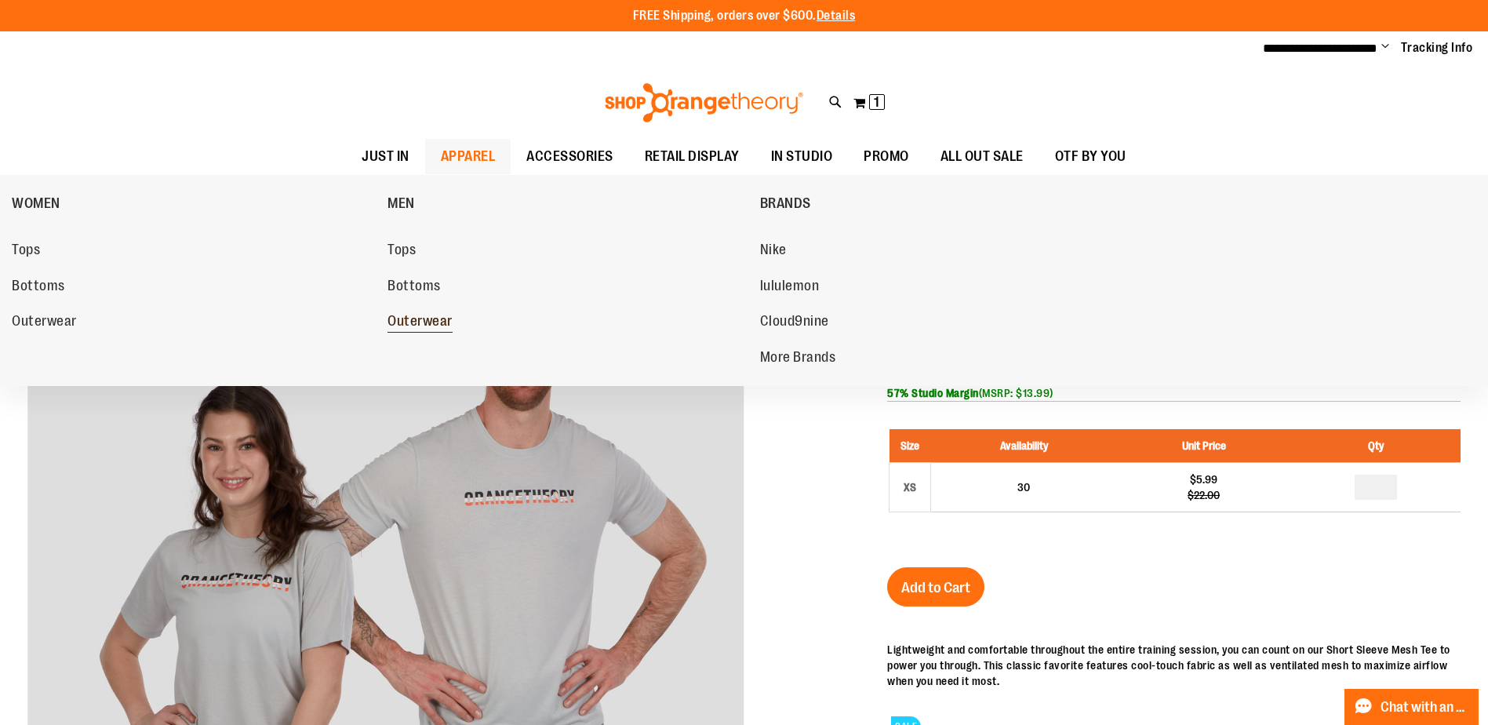
type input "**********"
click at [434, 311] on link "Outerwear" at bounding box center [565, 321] width 356 height 28
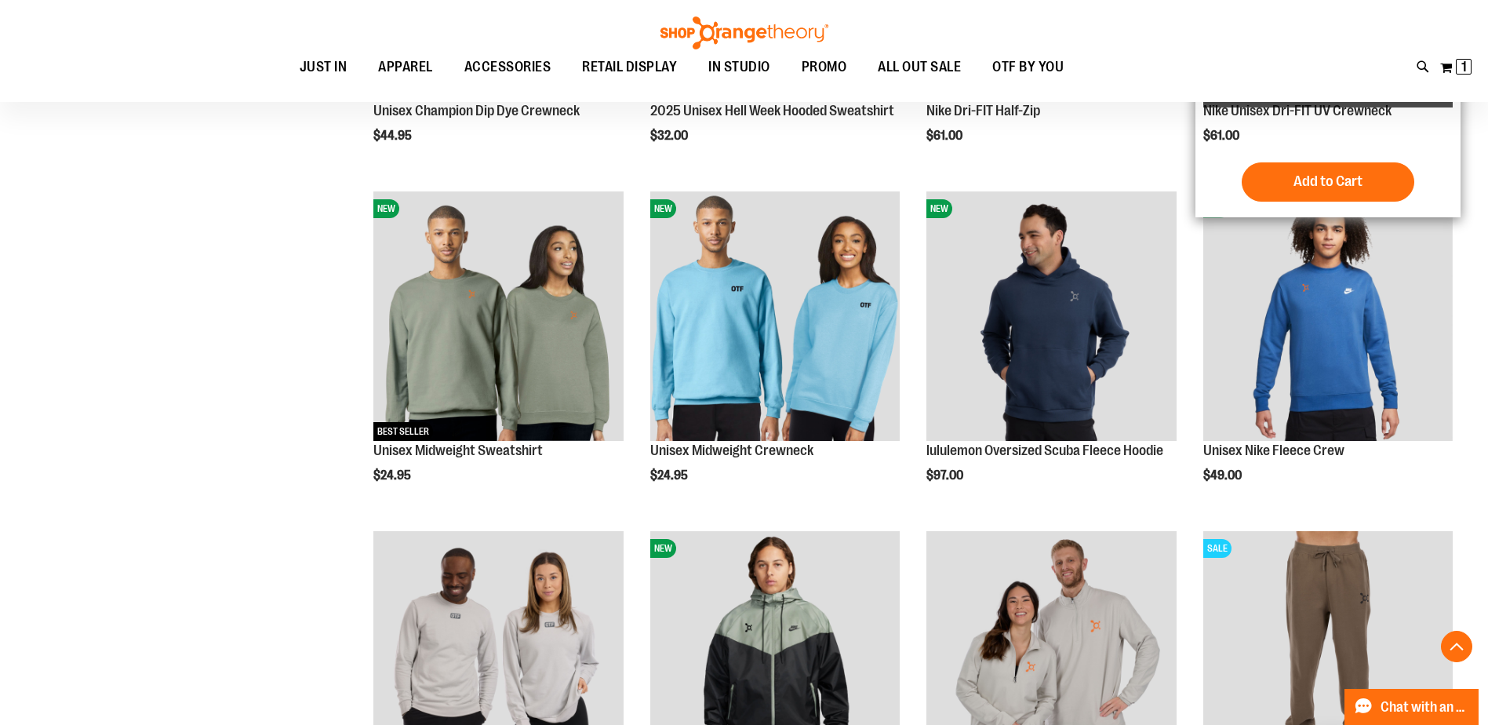
scroll to position [470, 0]
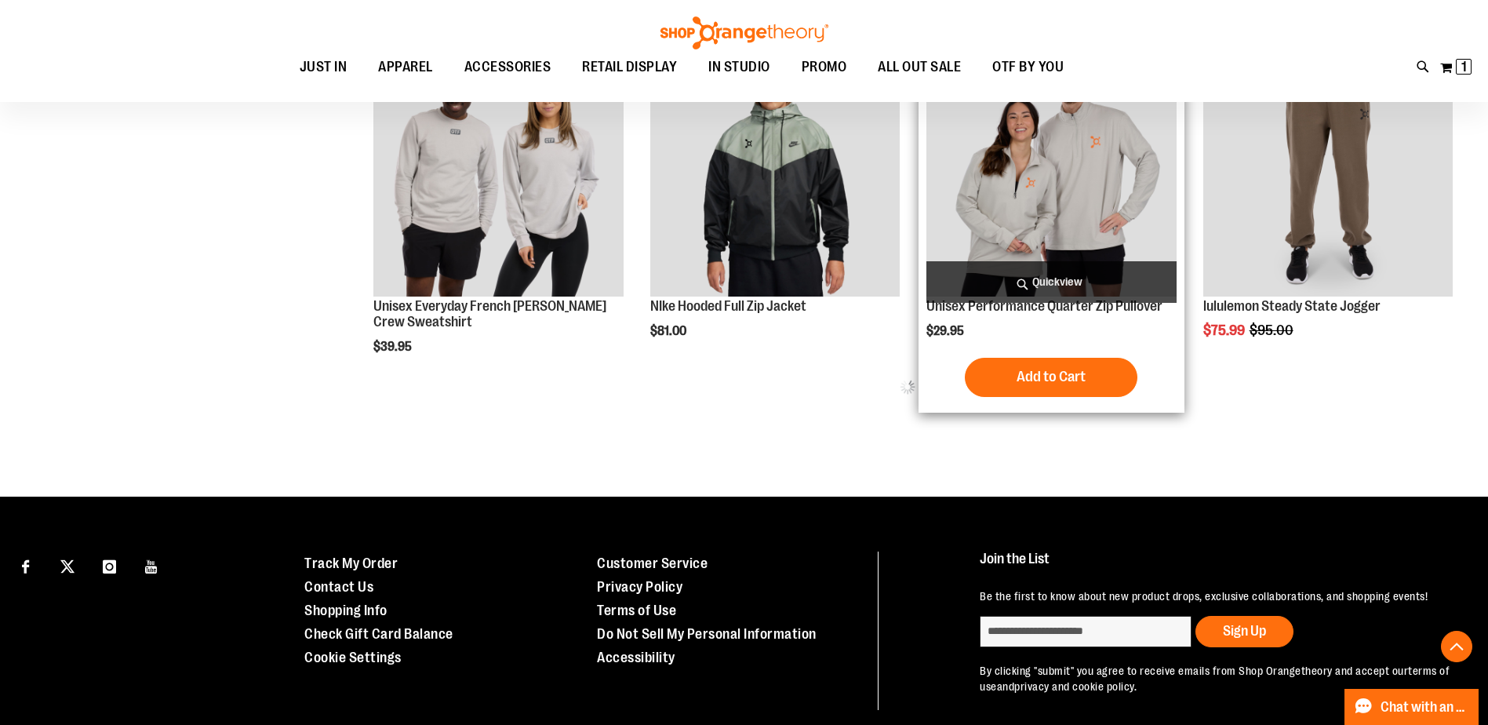
scroll to position [860, 0]
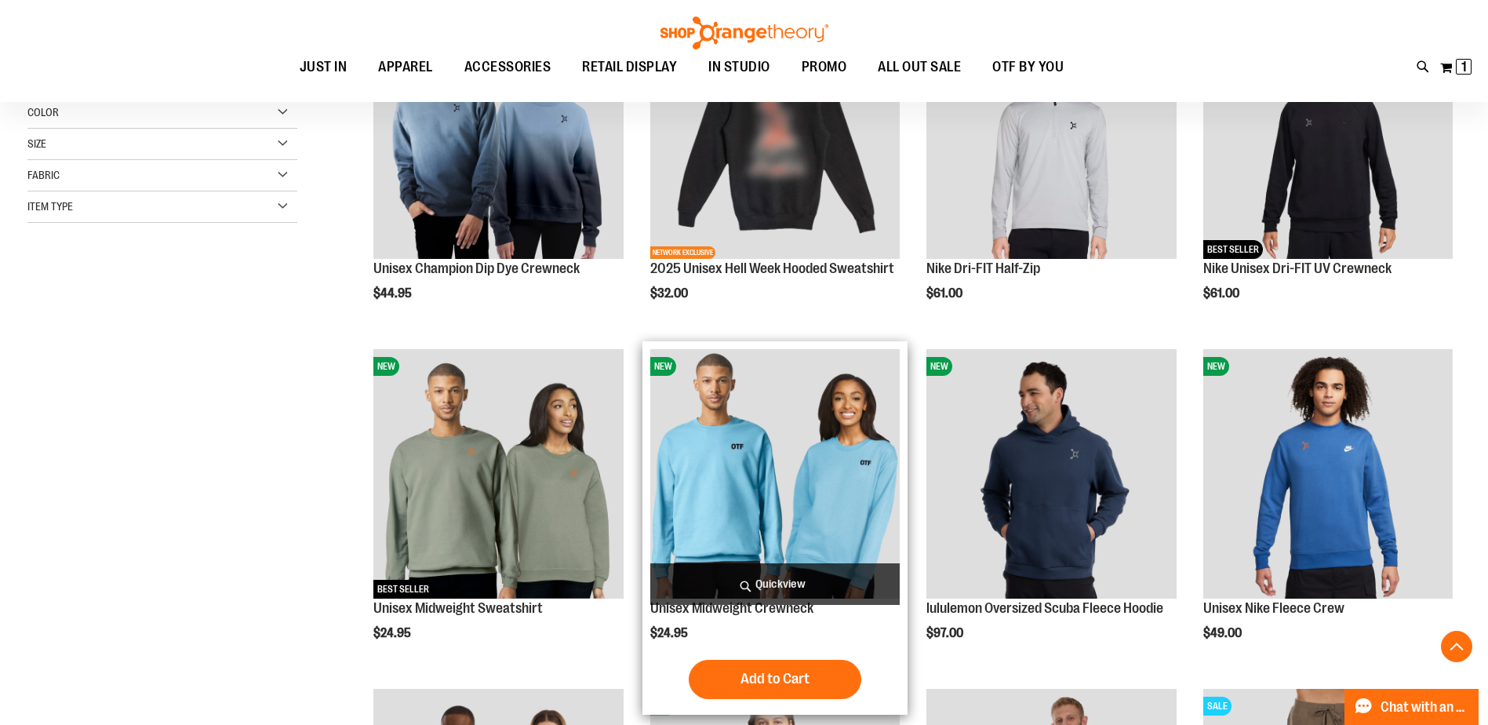
scroll to position [75, 0]
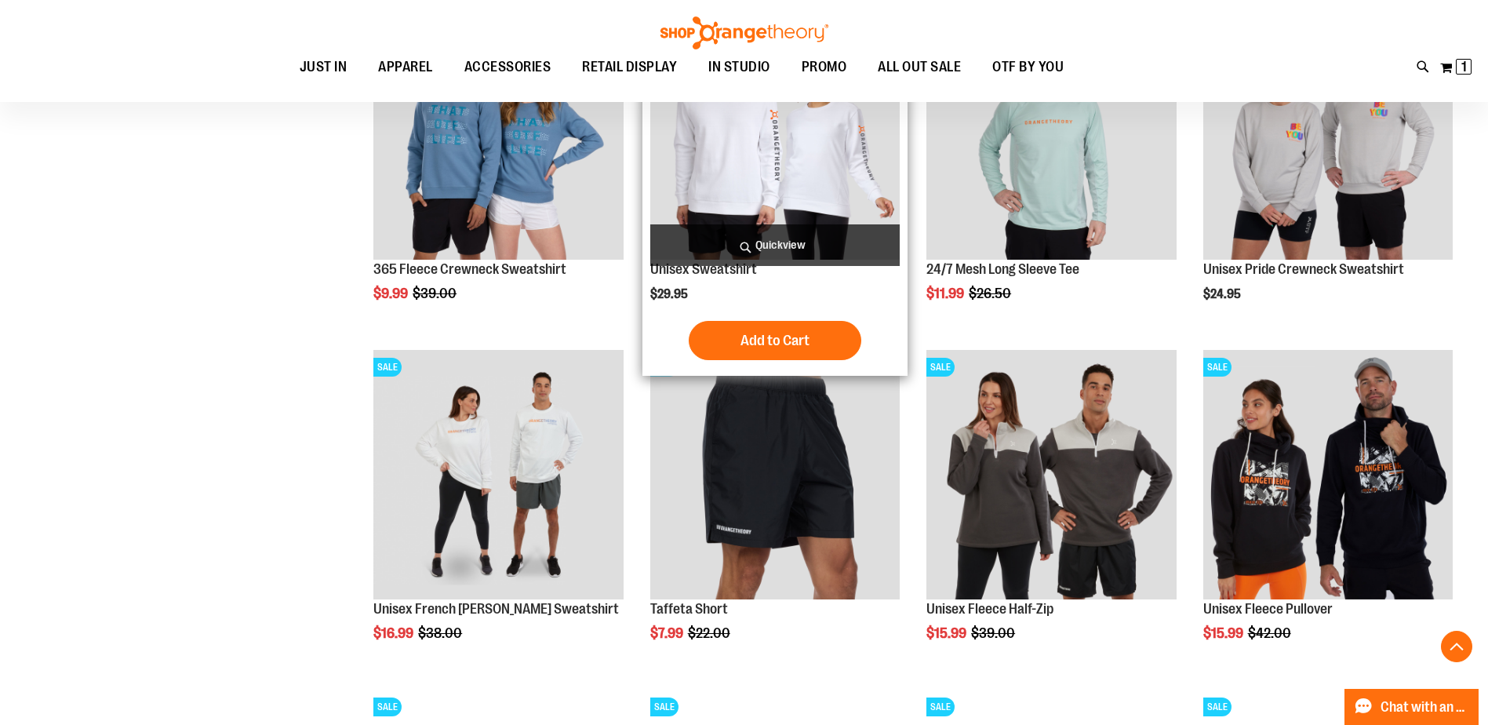
scroll to position [1330, 0]
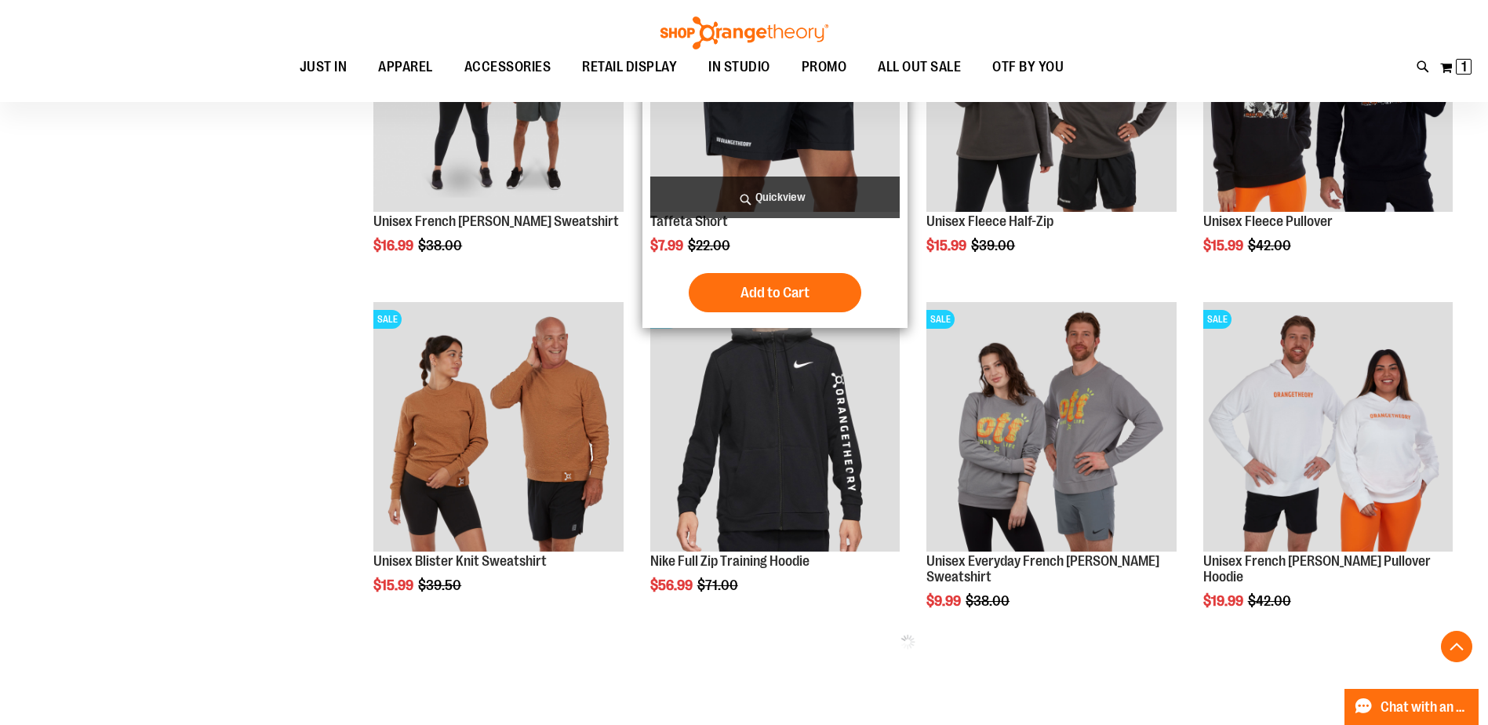
scroll to position [1722, 0]
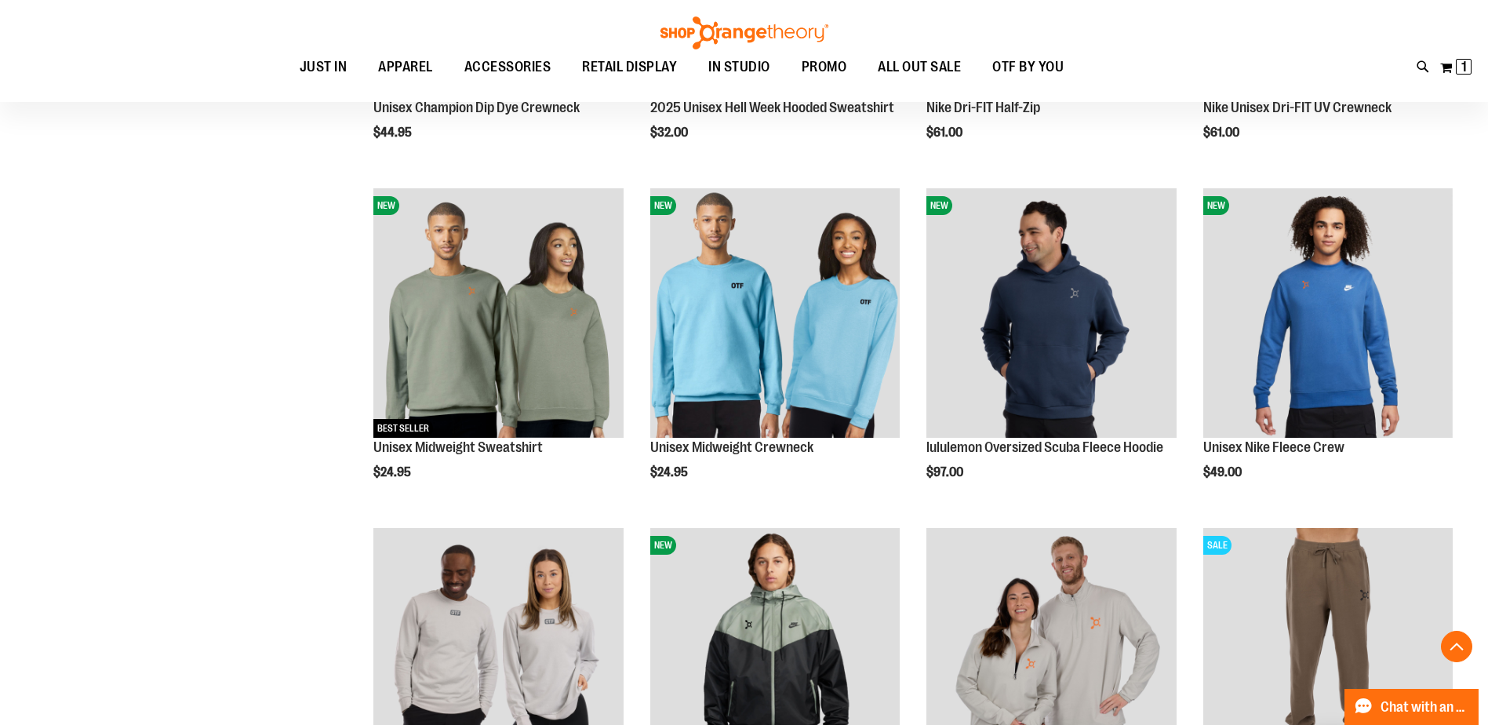
scroll to position [467, 0]
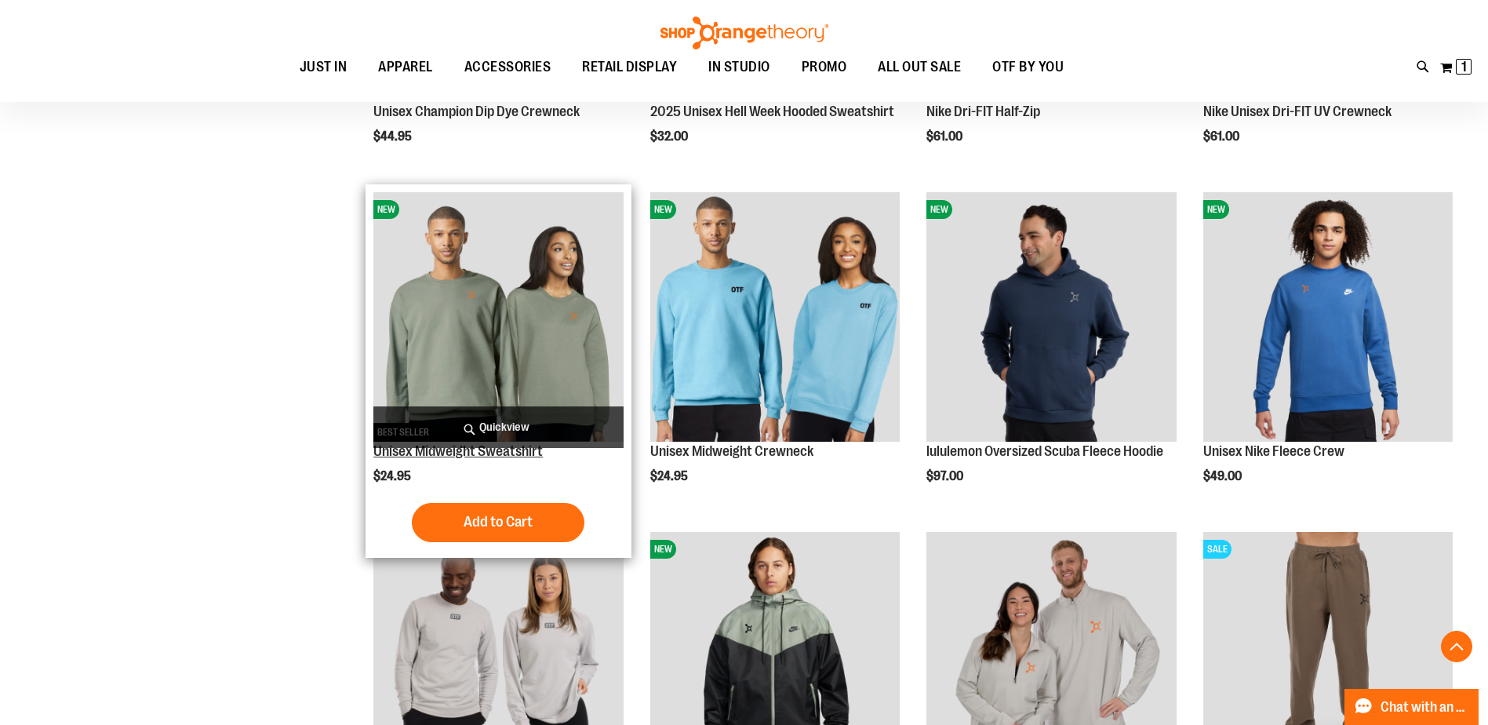
type input "**********"
click at [463, 450] on link "Unisex Midweight Sweatshirt" at bounding box center [457, 451] width 169 height 16
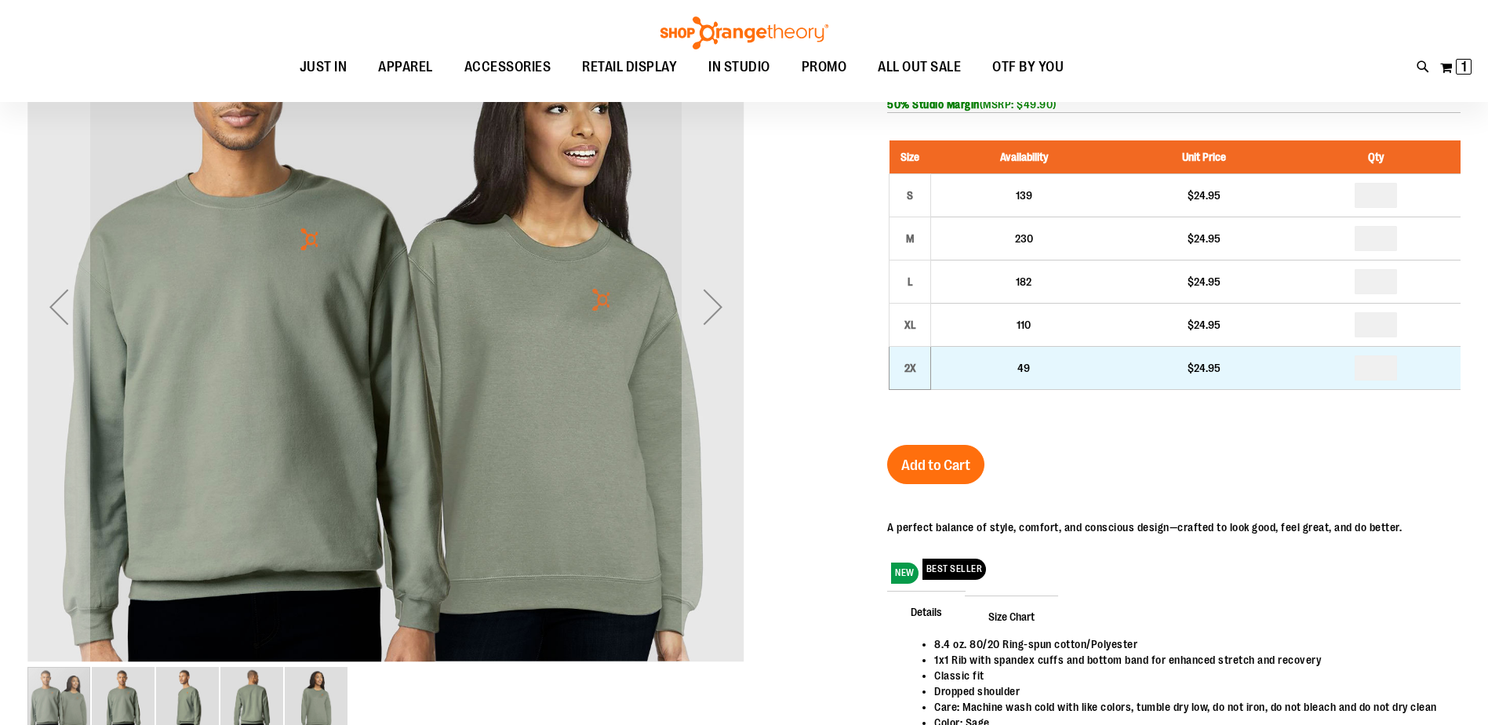
scroll to position [78, 0]
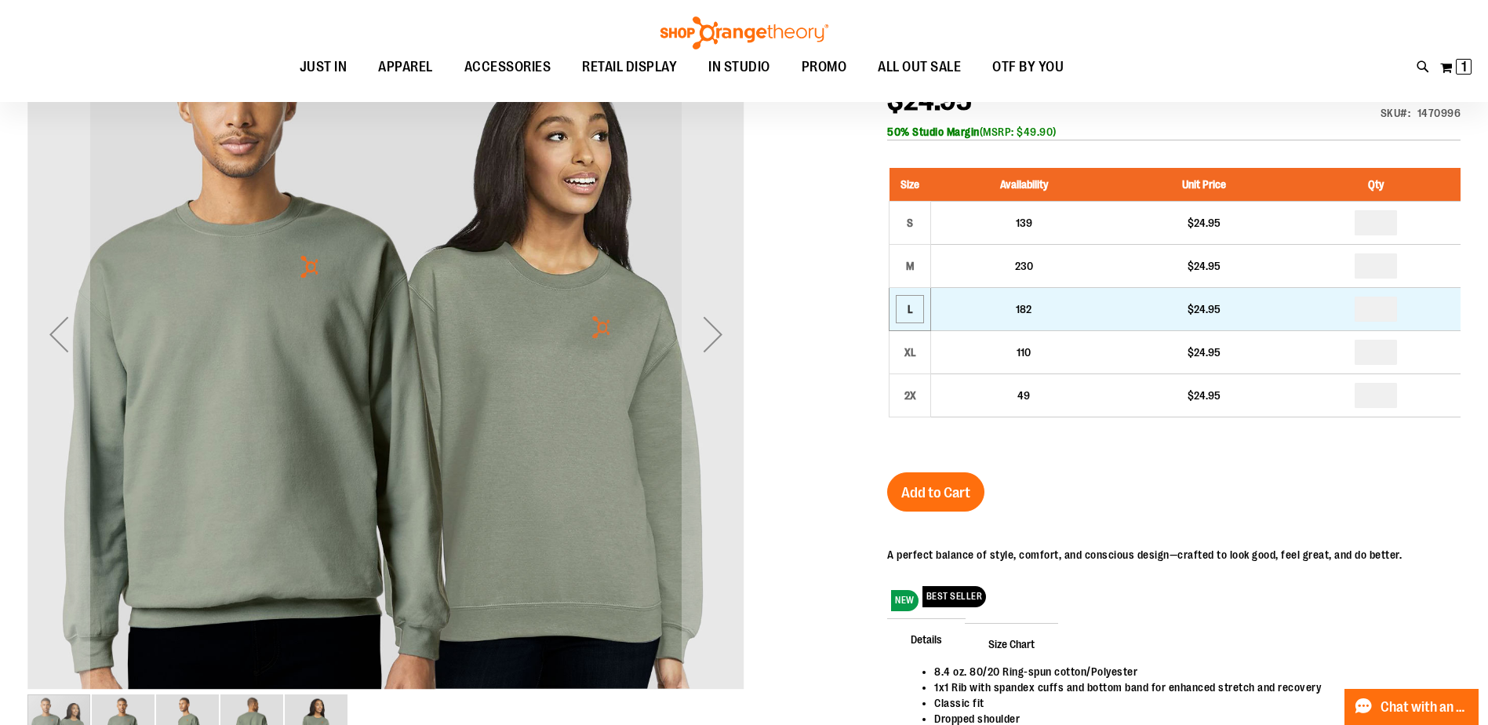
type input "**********"
click at [914, 312] on div "L" at bounding box center [910, 309] width 24 height 24
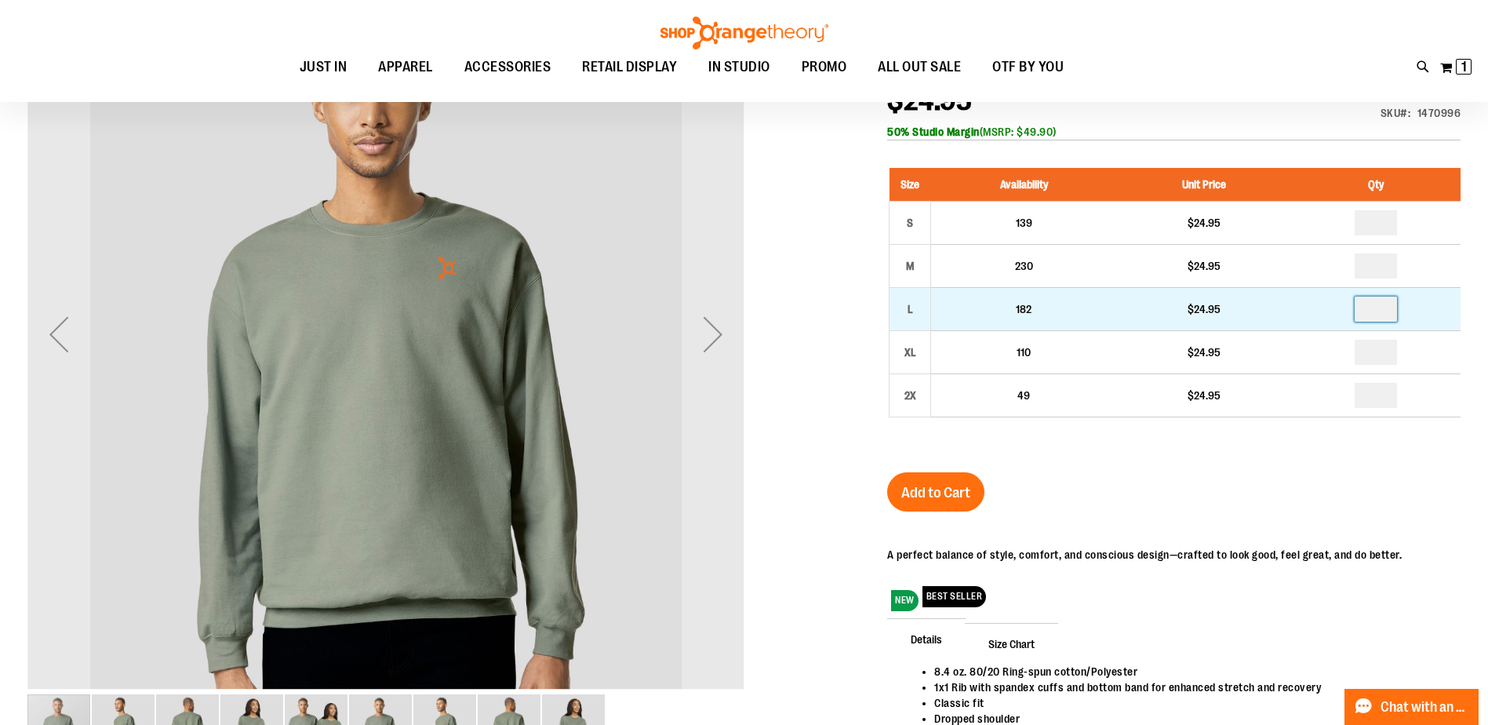
click at [1394, 306] on input "number" at bounding box center [1375, 308] width 42 height 25
type input "*"
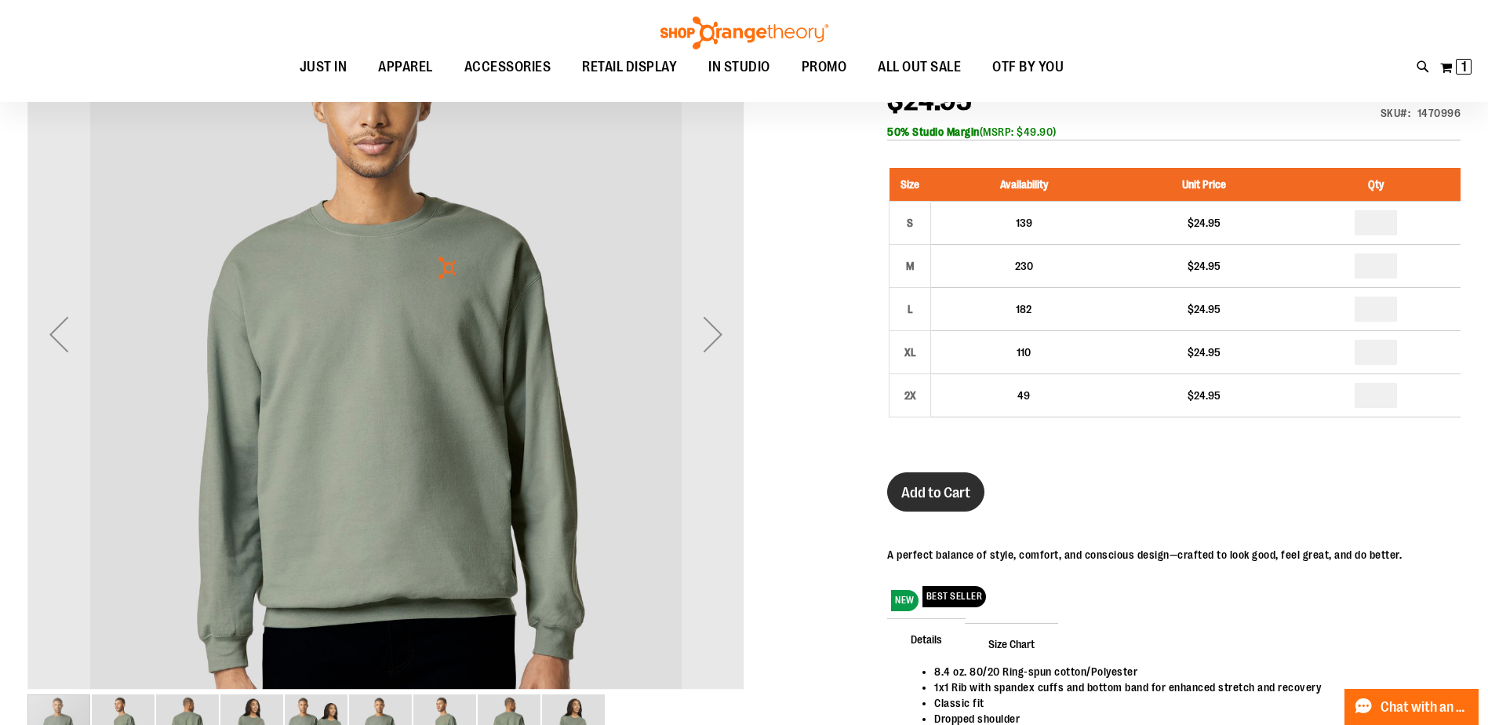
click at [923, 480] on button "Add to Cart" at bounding box center [935, 491] width 97 height 39
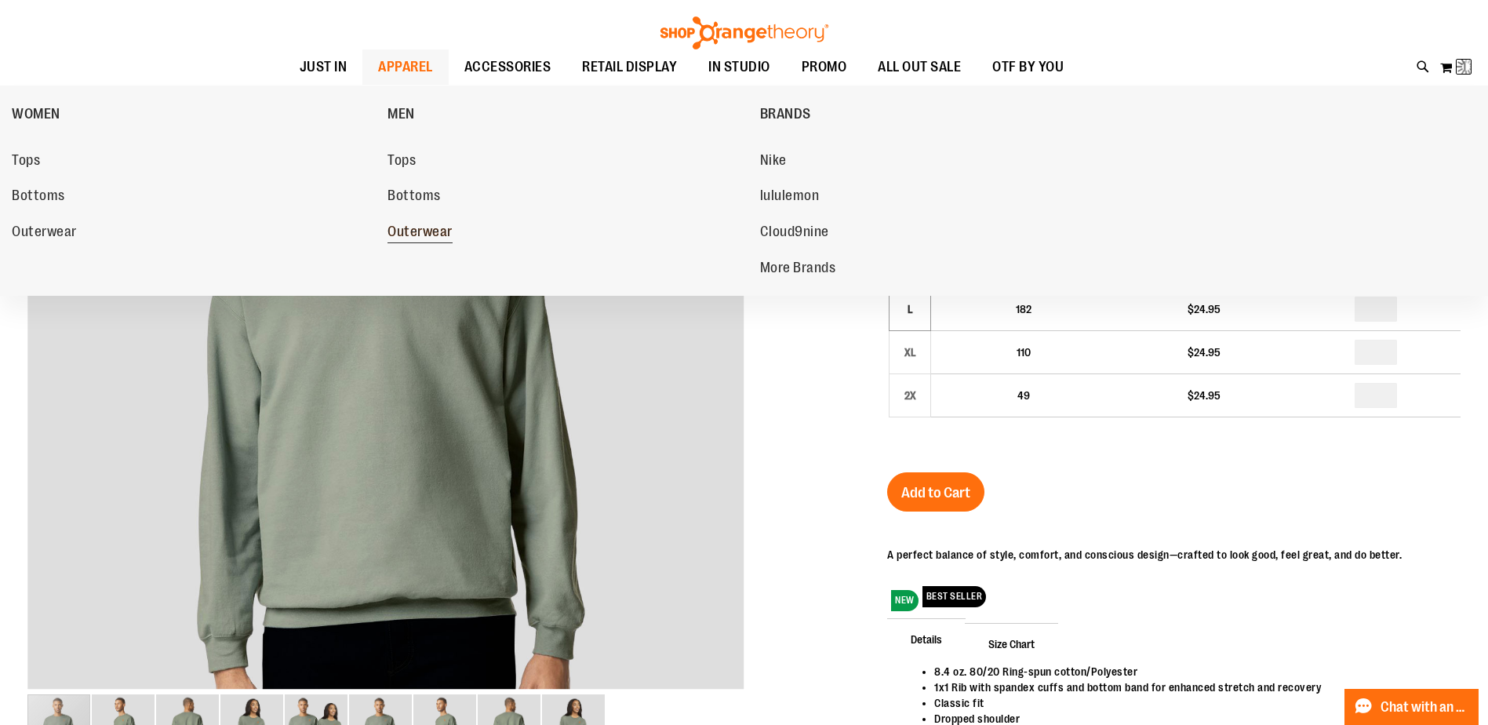
click at [429, 225] on span "Outerwear" at bounding box center [419, 234] width 65 height 20
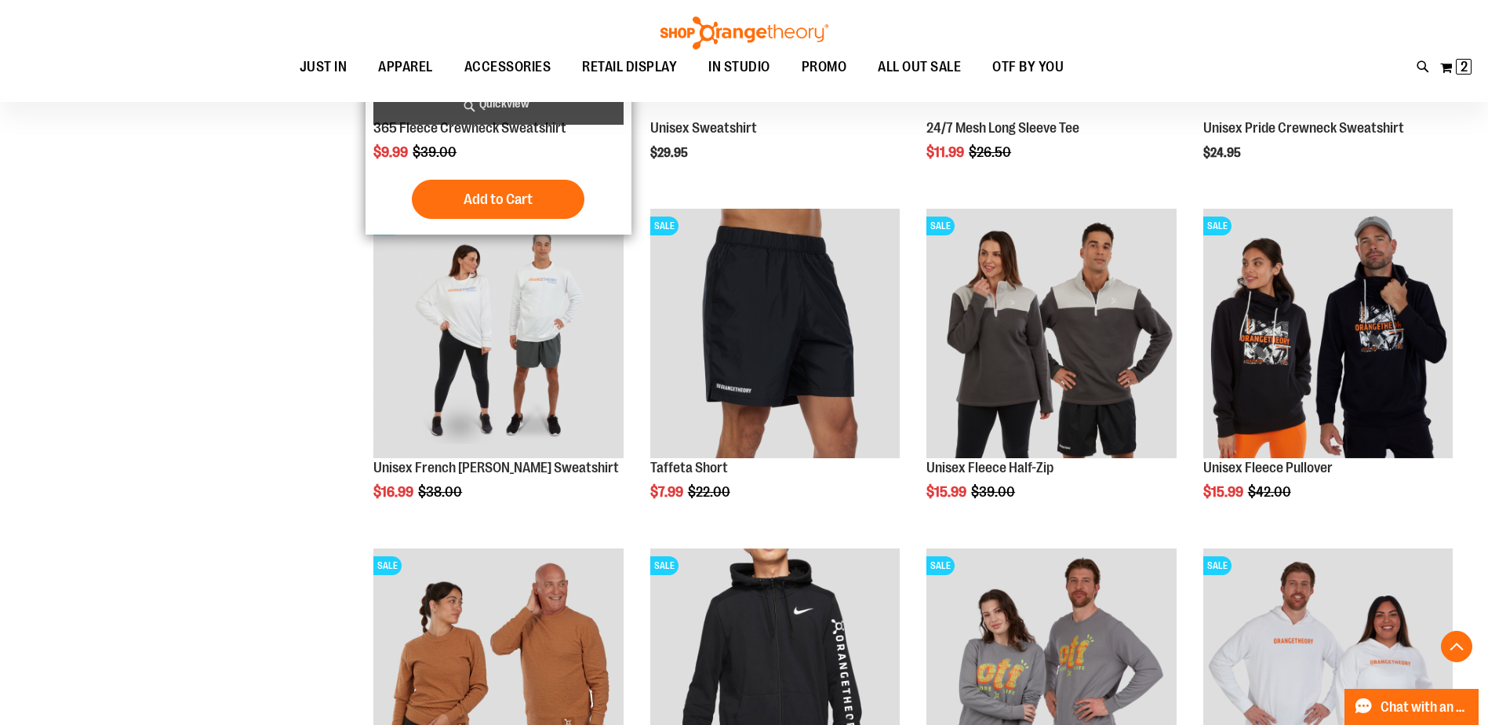
scroll to position [1489, 0]
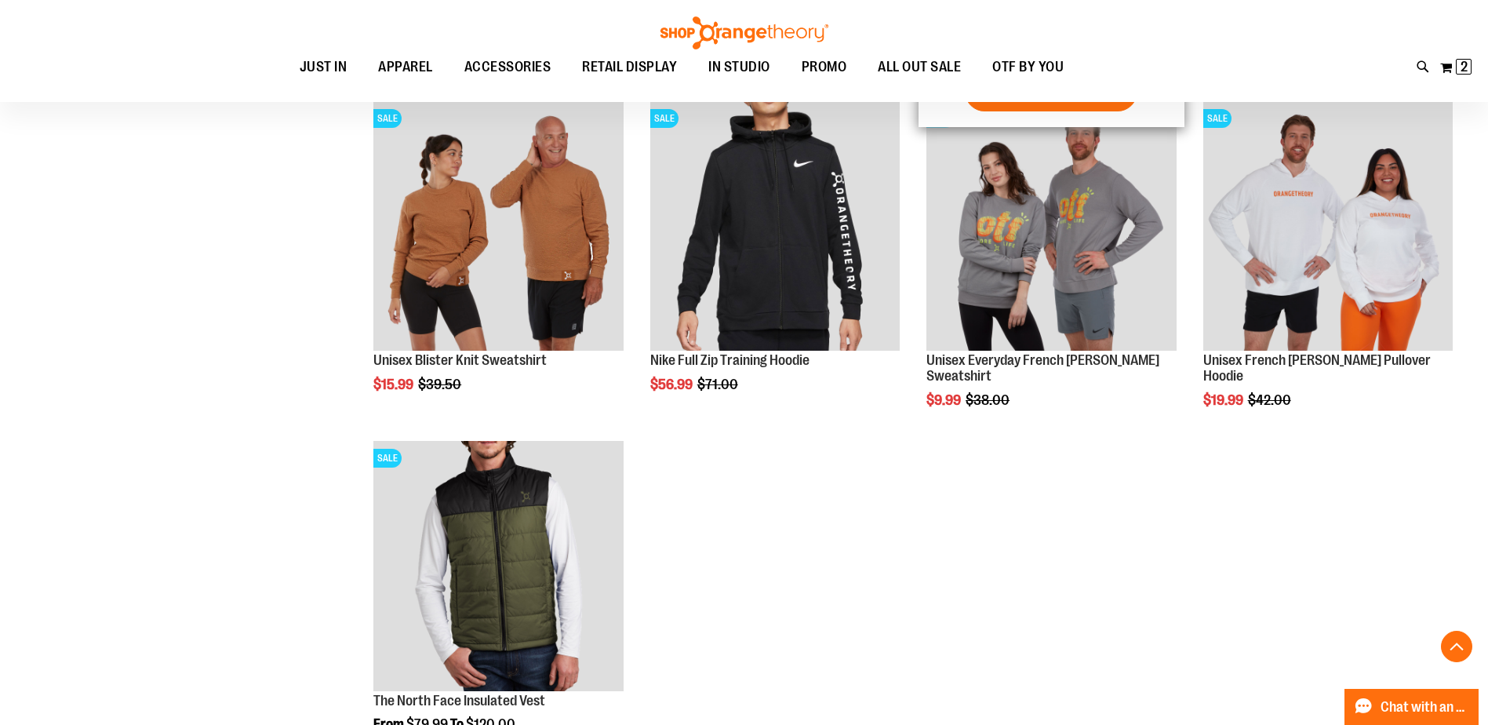
scroll to position [1960, 0]
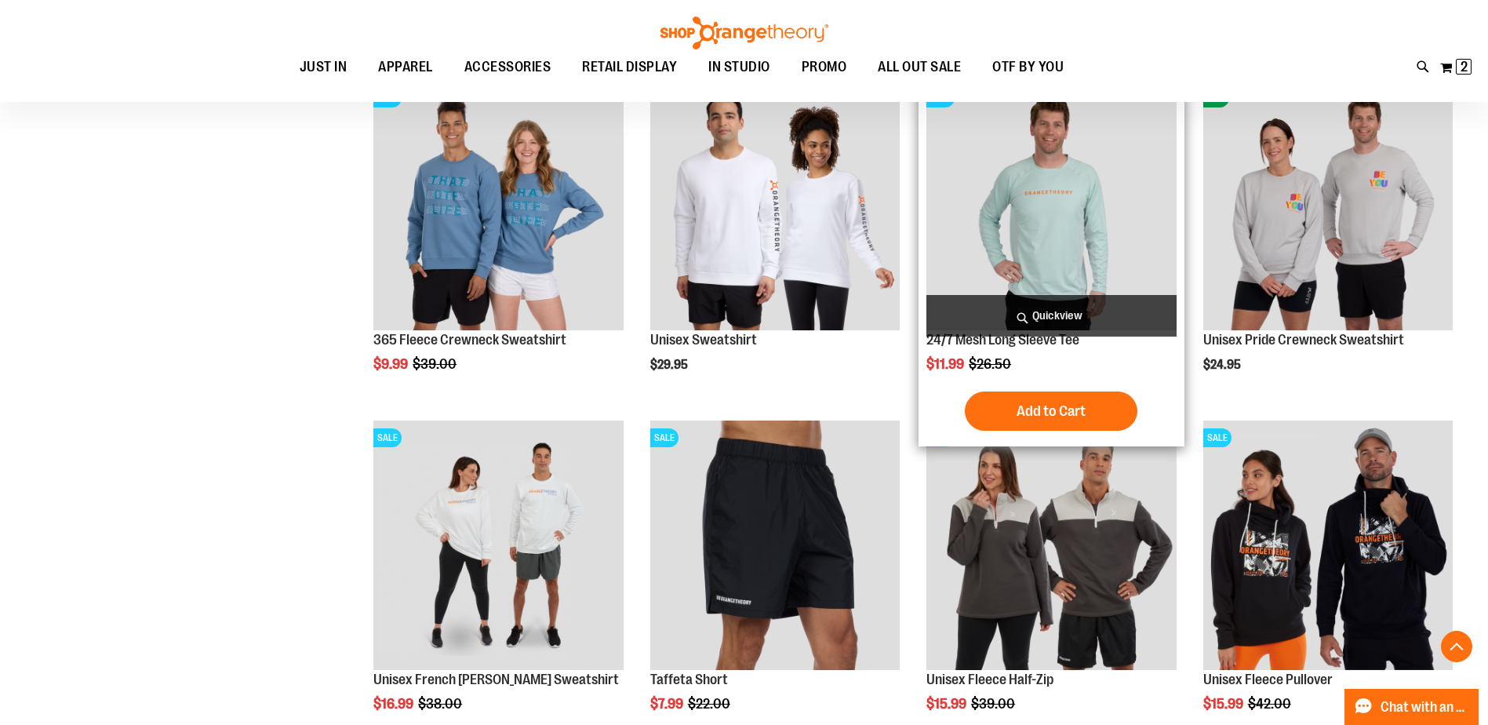
scroll to position [1254, 0]
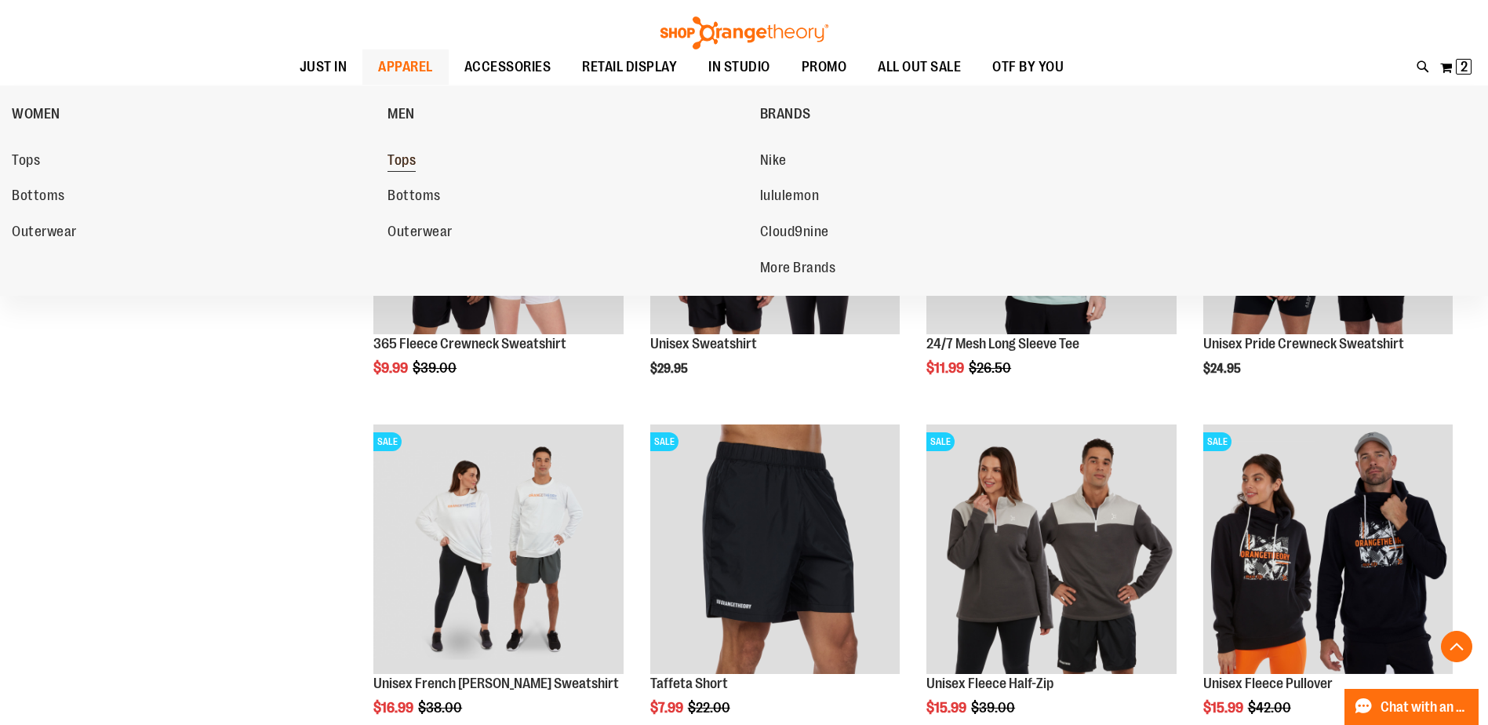
type input "**********"
click at [396, 154] on span "Tops" at bounding box center [401, 162] width 28 height 20
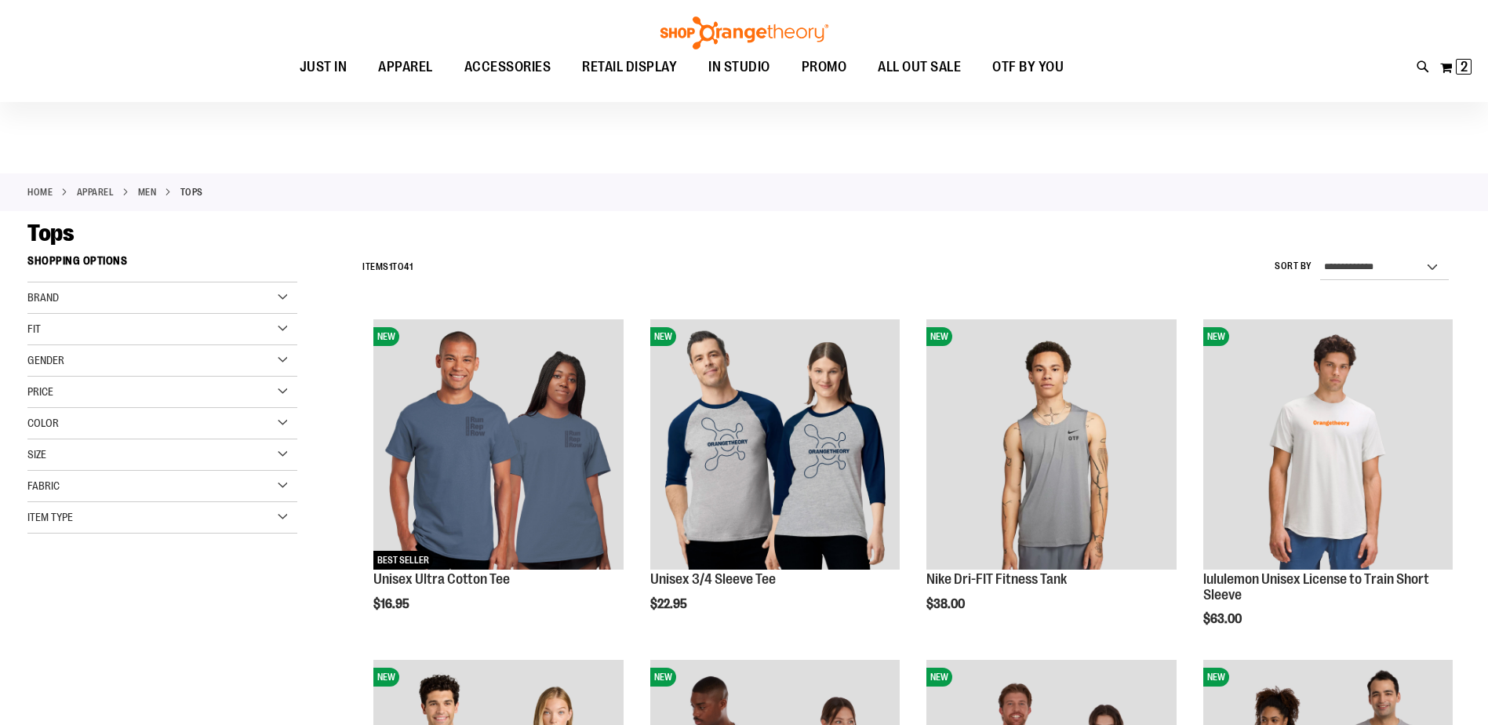
scroll to position [234, 0]
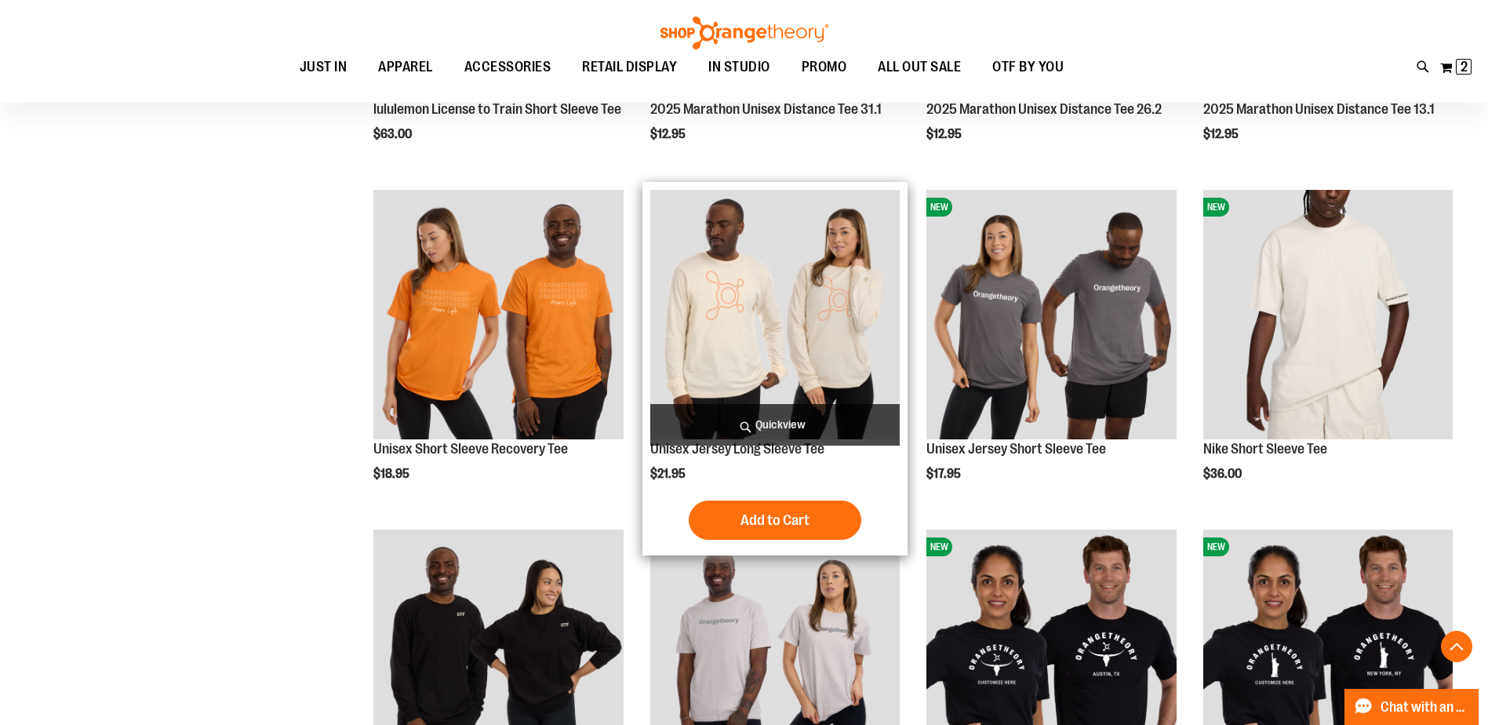
scroll to position [1176, 0]
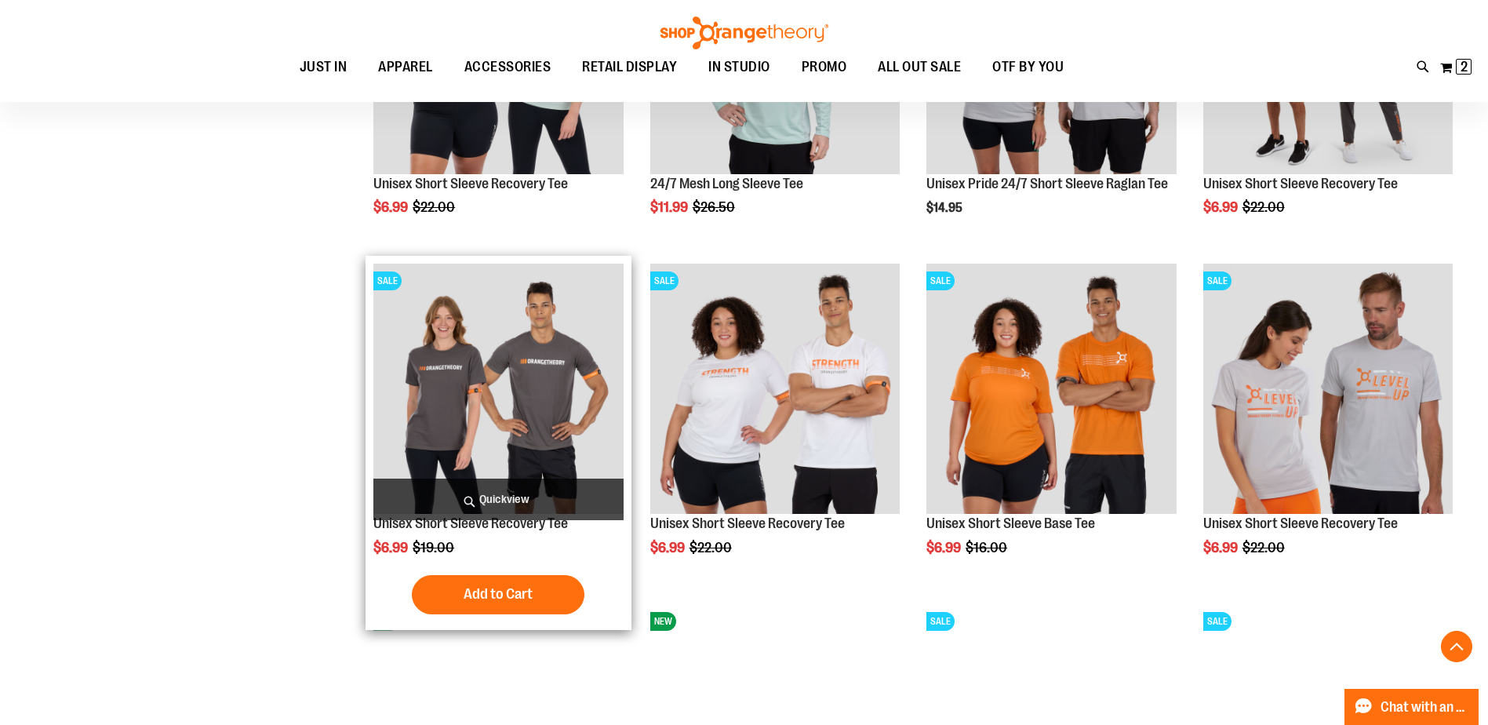
scroll to position [2509, 0]
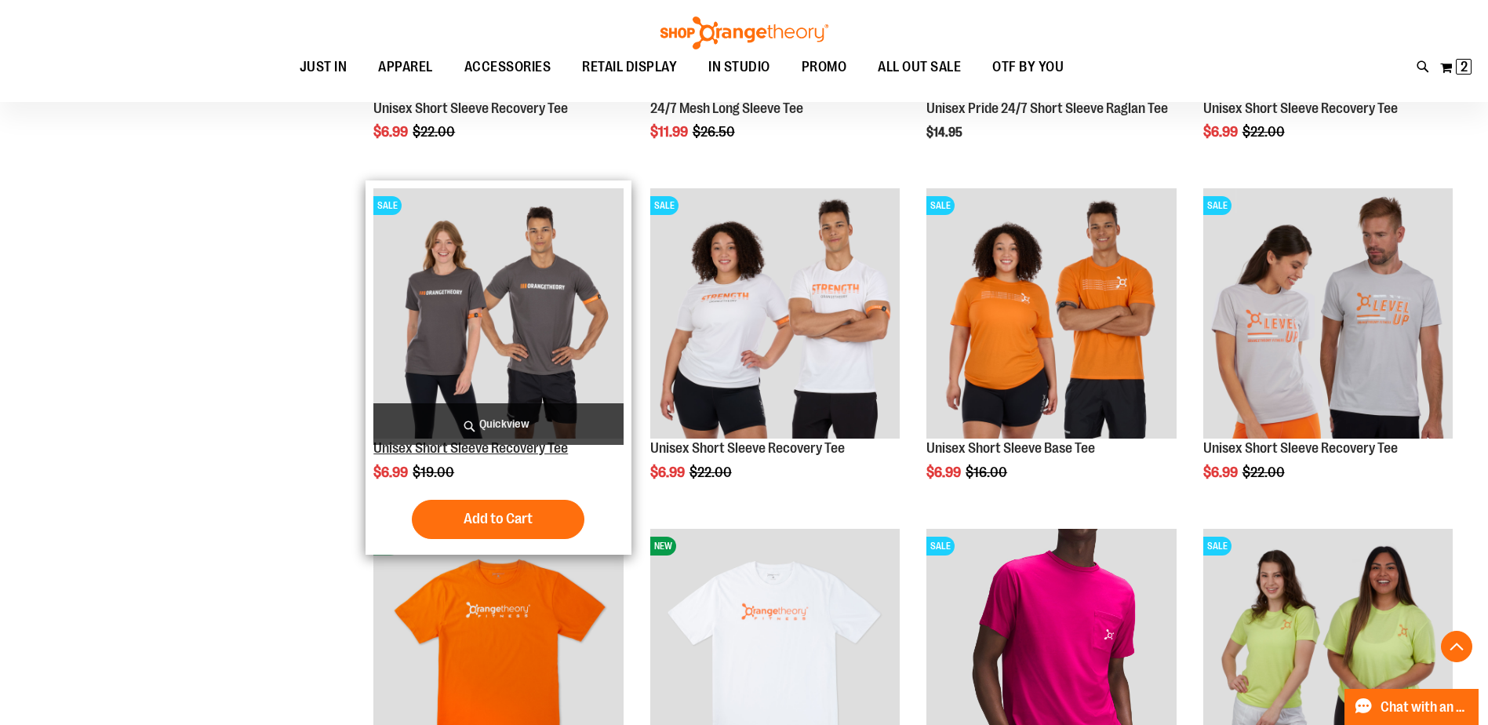
type input "**********"
click at [486, 449] on link "Unisex Short Sleeve Recovery Tee" at bounding box center [470, 448] width 194 height 16
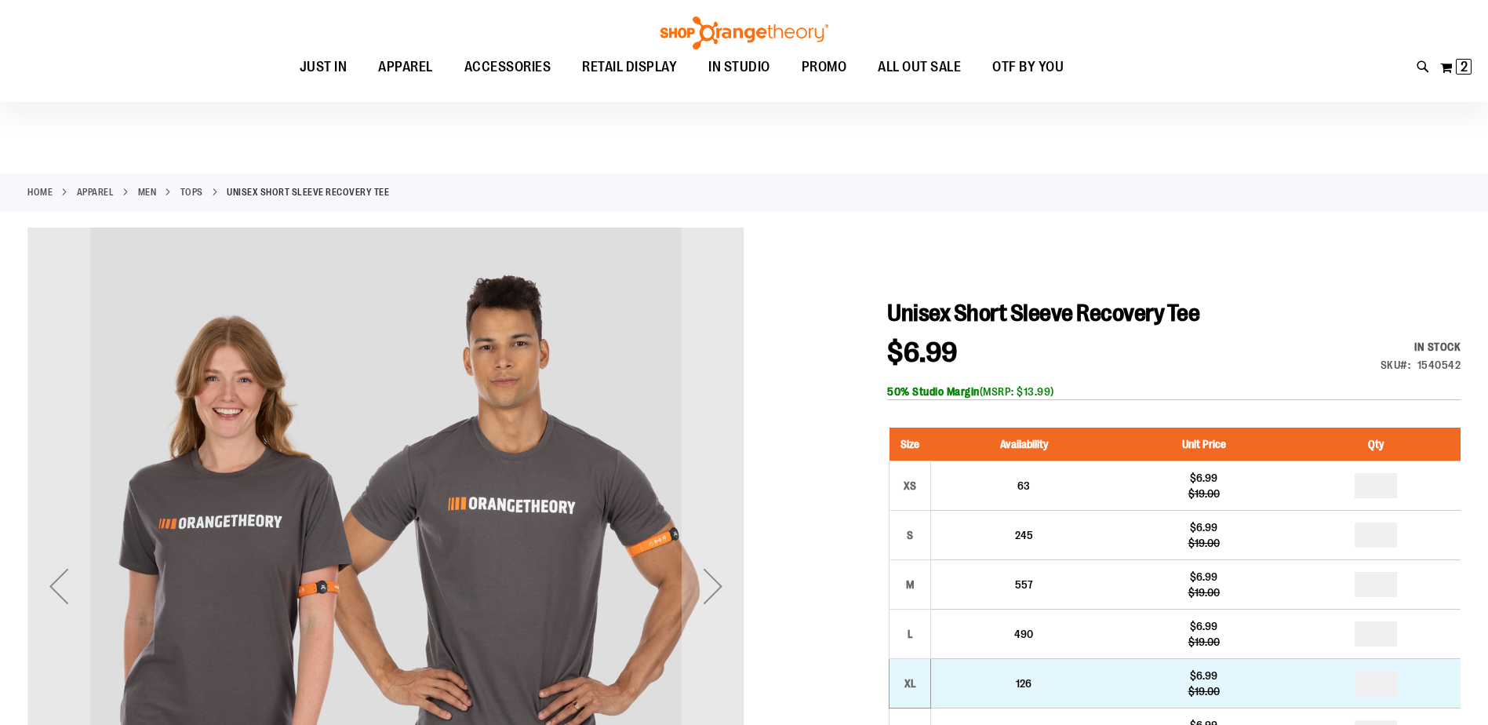
scroll to position [234, 0]
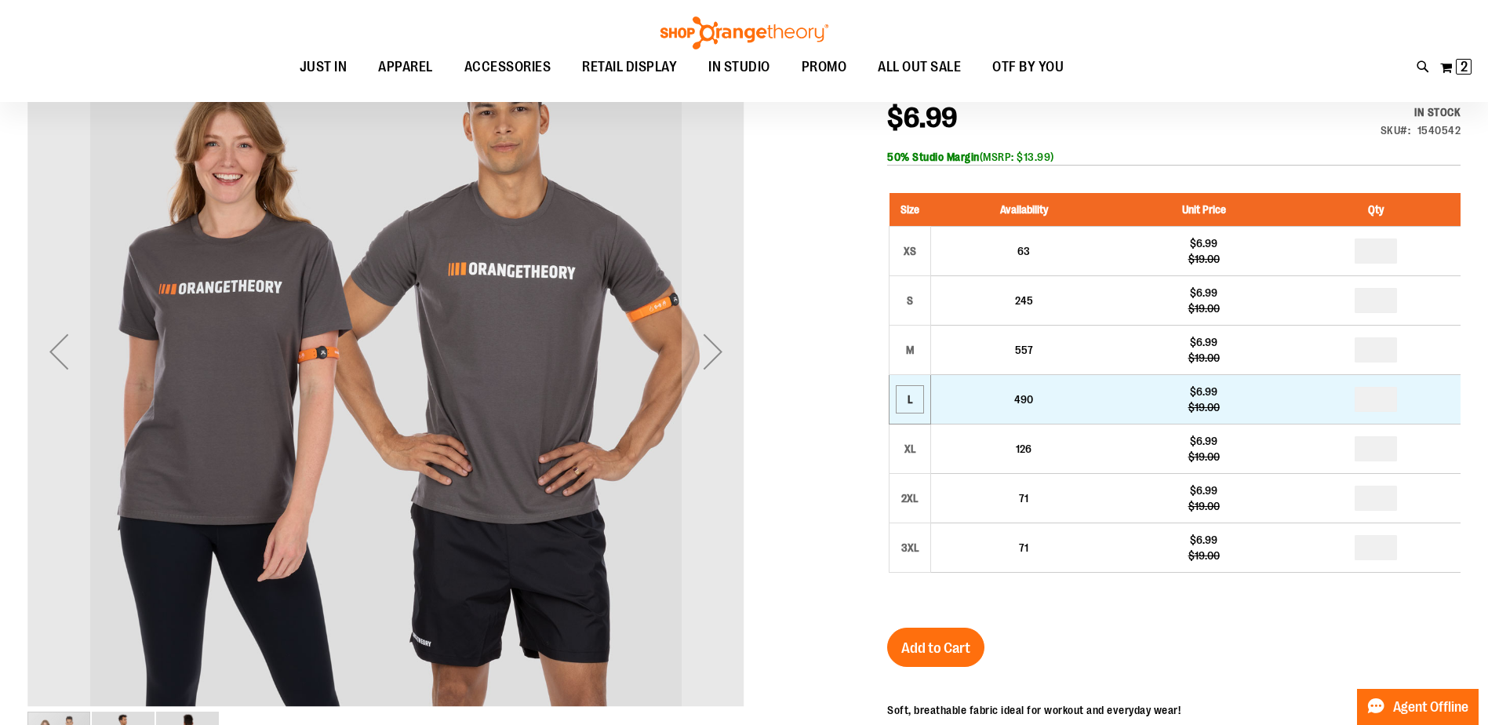
type input "**********"
click at [908, 404] on div "L" at bounding box center [910, 399] width 24 height 24
click at [1405, 401] on td "*" at bounding box center [1375, 399] width 169 height 49
click at [1379, 404] on input "number" at bounding box center [1375, 399] width 42 height 25
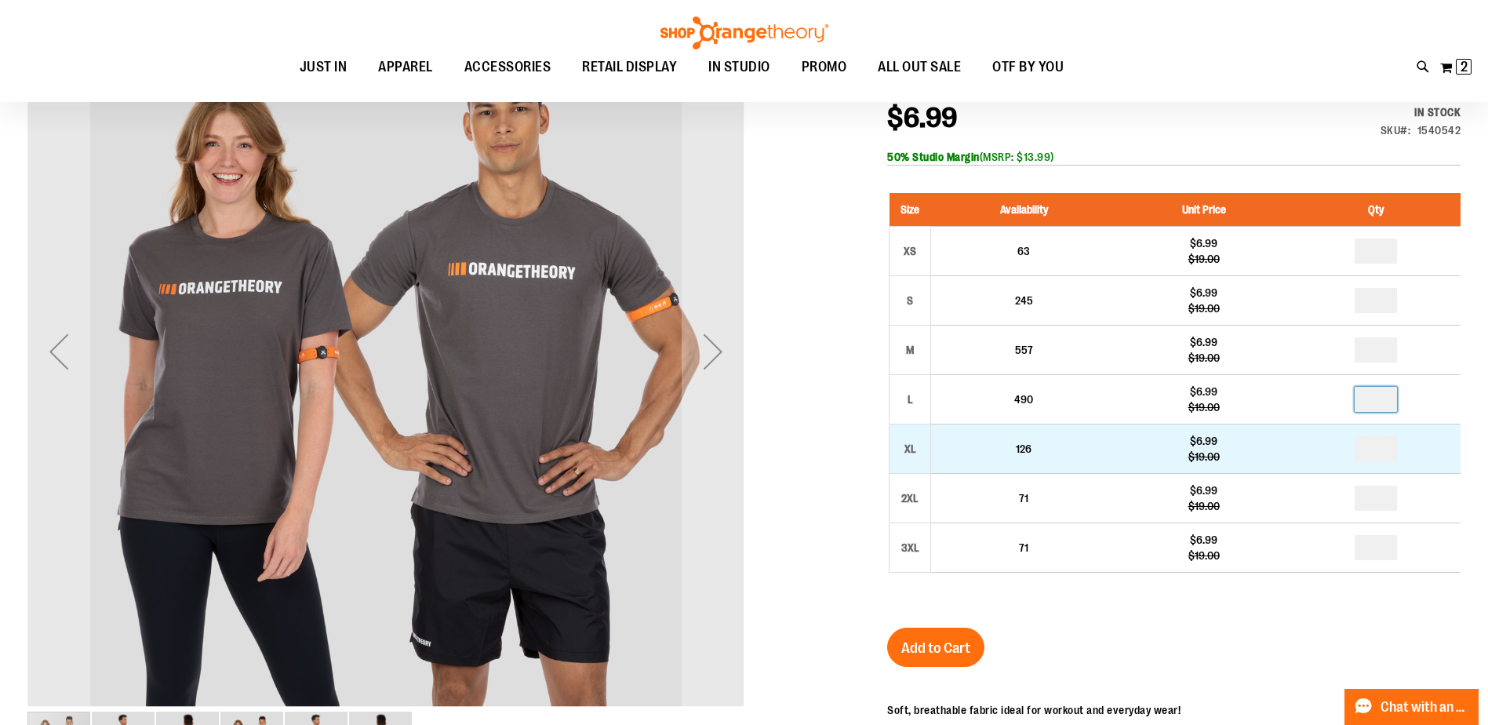
type input "*"
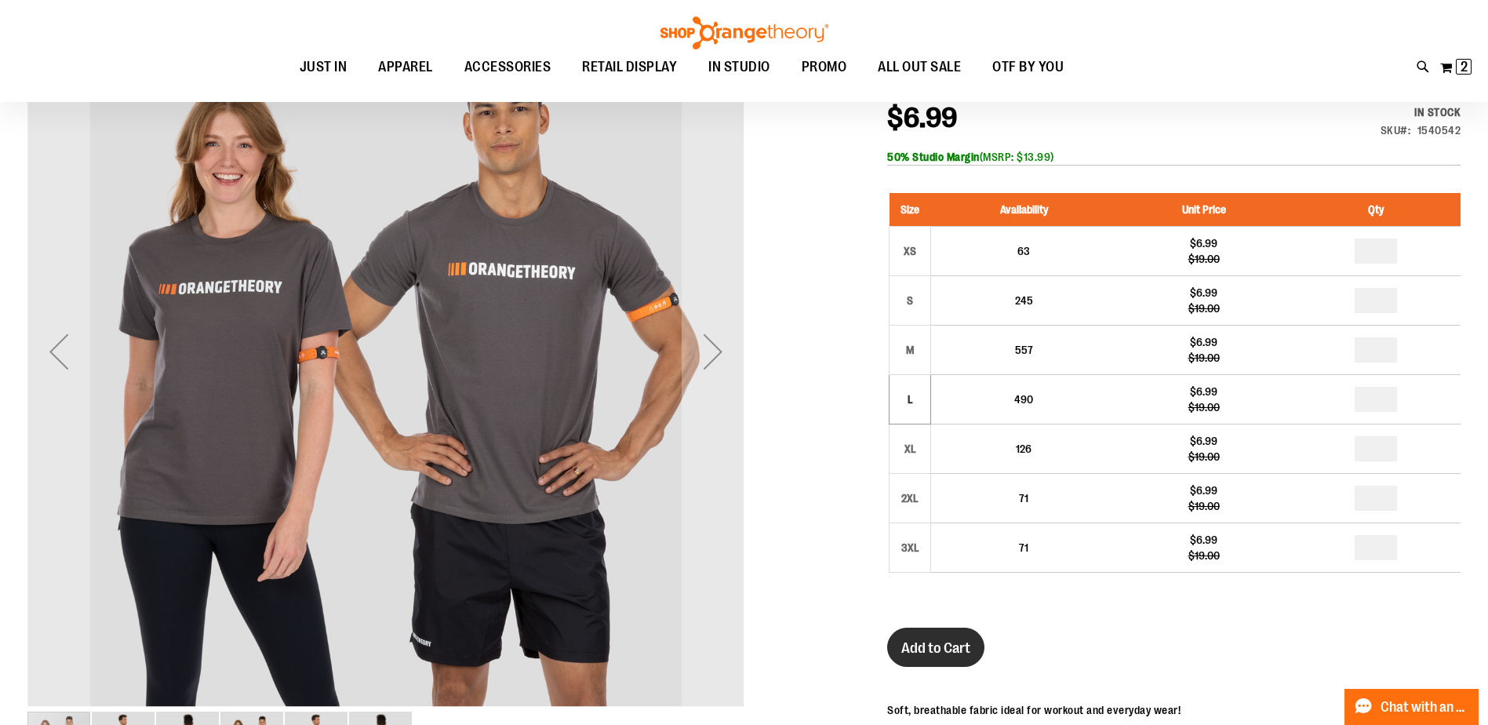
click at [909, 639] on button "Add to Cart" at bounding box center [935, 646] width 97 height 39
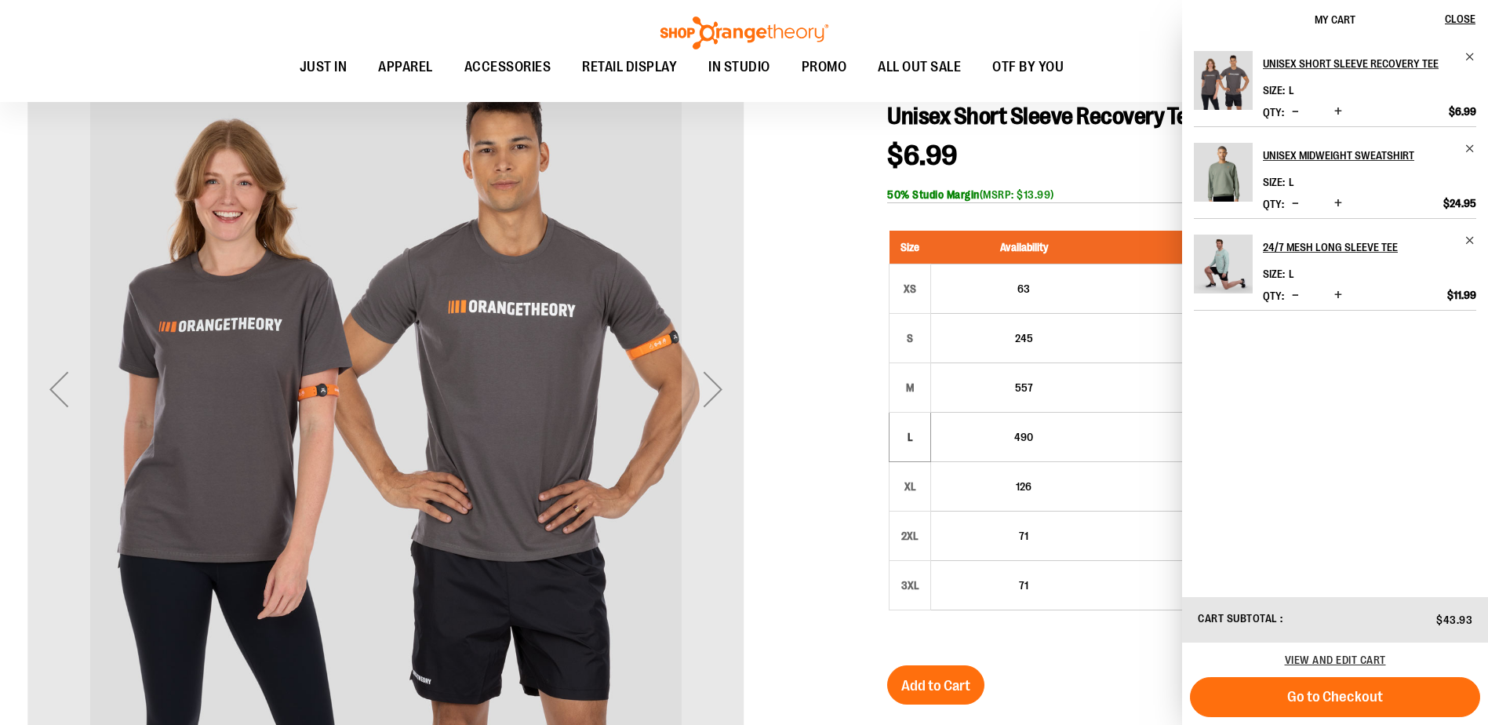
scroll to position [156, 0]
